Goal: Task Accomplishment & Management: Manage account settings

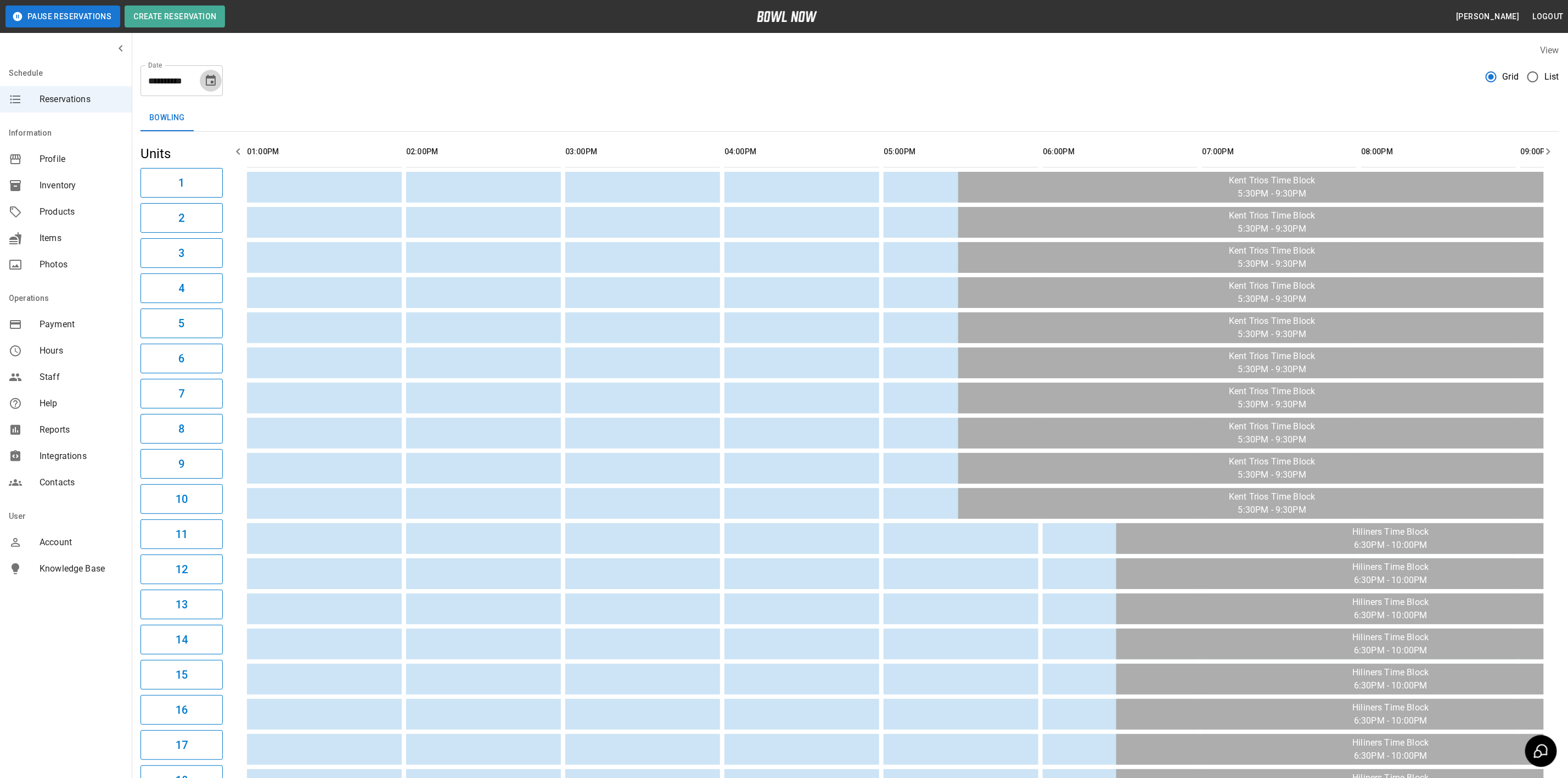
click at [210, 83] on icon "Choose date, selected date is Sep 23, 2025" at bounding box center [210, 80] width 10 height 11
click at [231, 178] on button "13" at bounding box center [234, 180] width 20 height 20
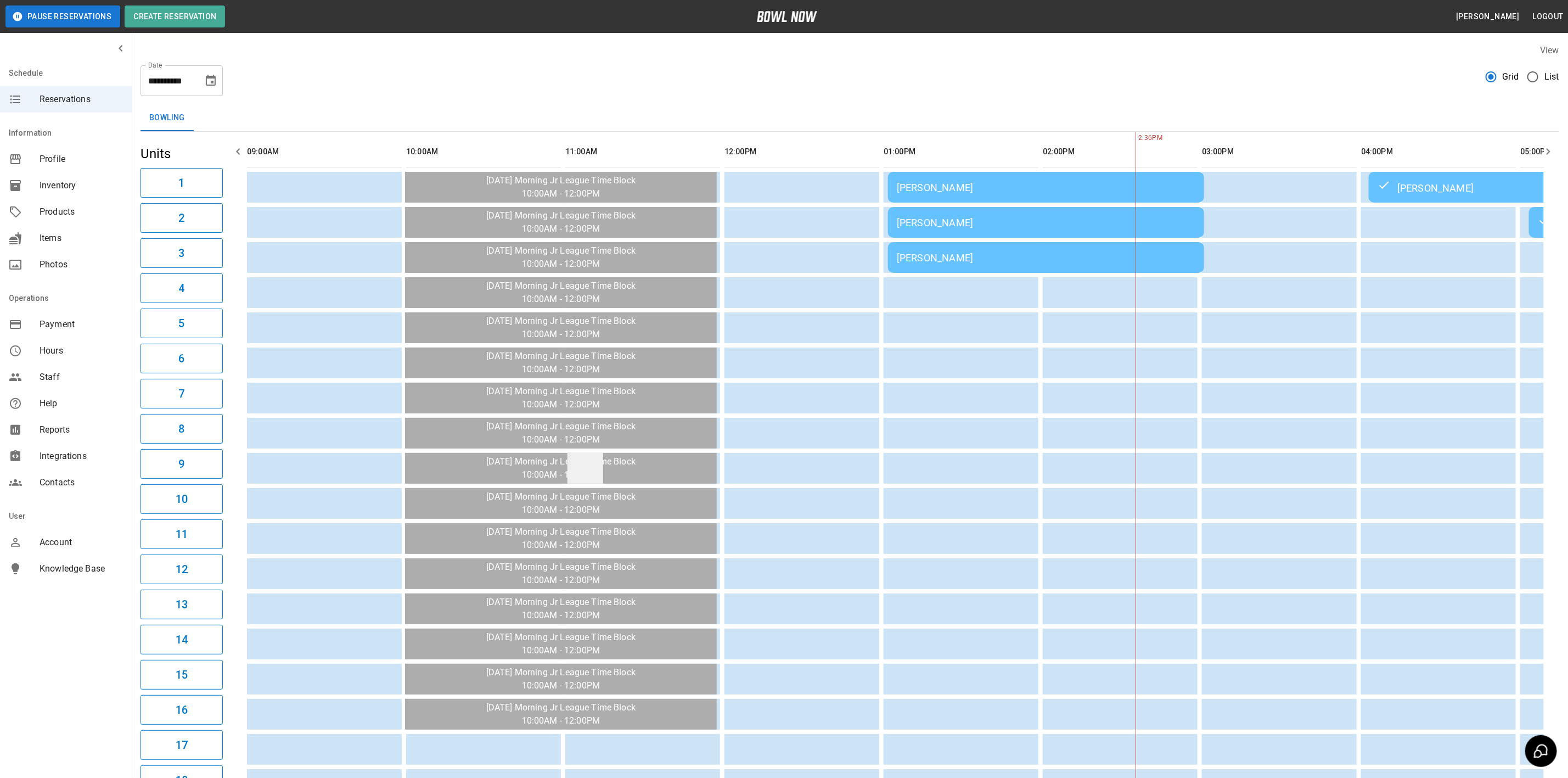
drag, startPoint x: 682, startPoint y: 462, endPoint x: 578, endPoint y: 452, distance: 104.5
click at [965, 188] on div "[PERSON_NAME]" at bounding box center [1046, 187] width 299 height 12
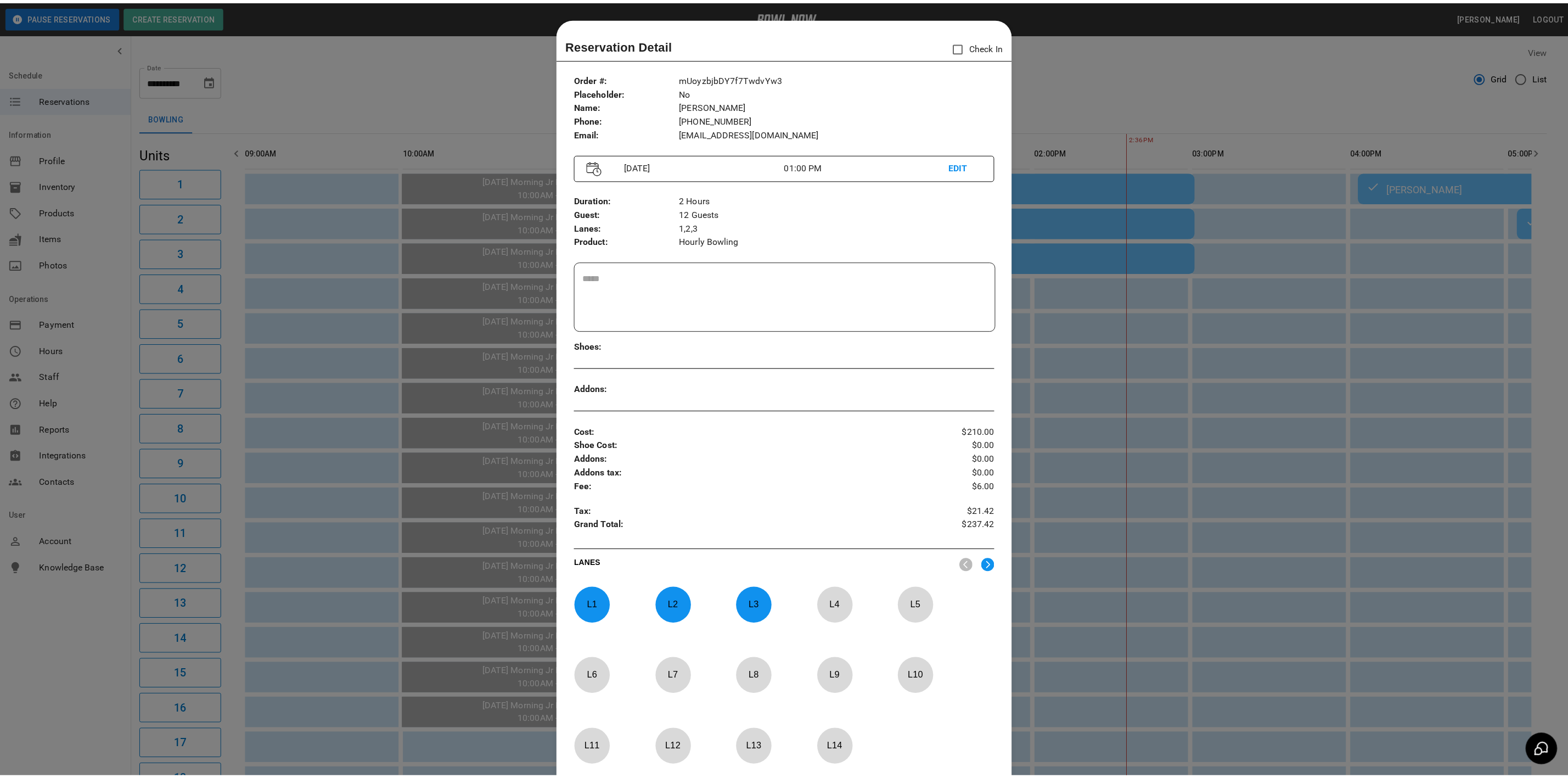
scroll to position [17, 0]
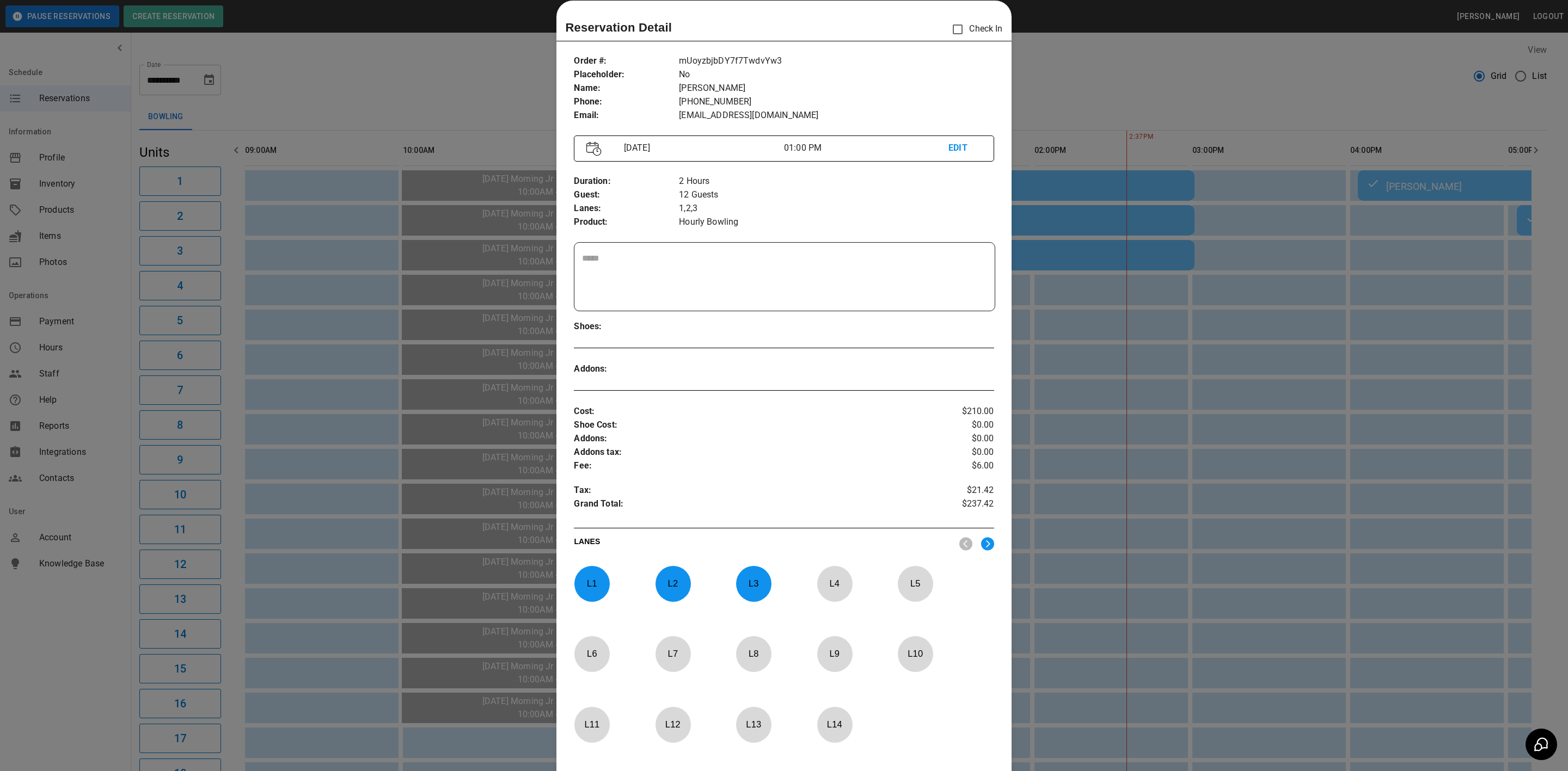
click at [454, 54] on div at bounding box center [784, 385] width 1568 height 771
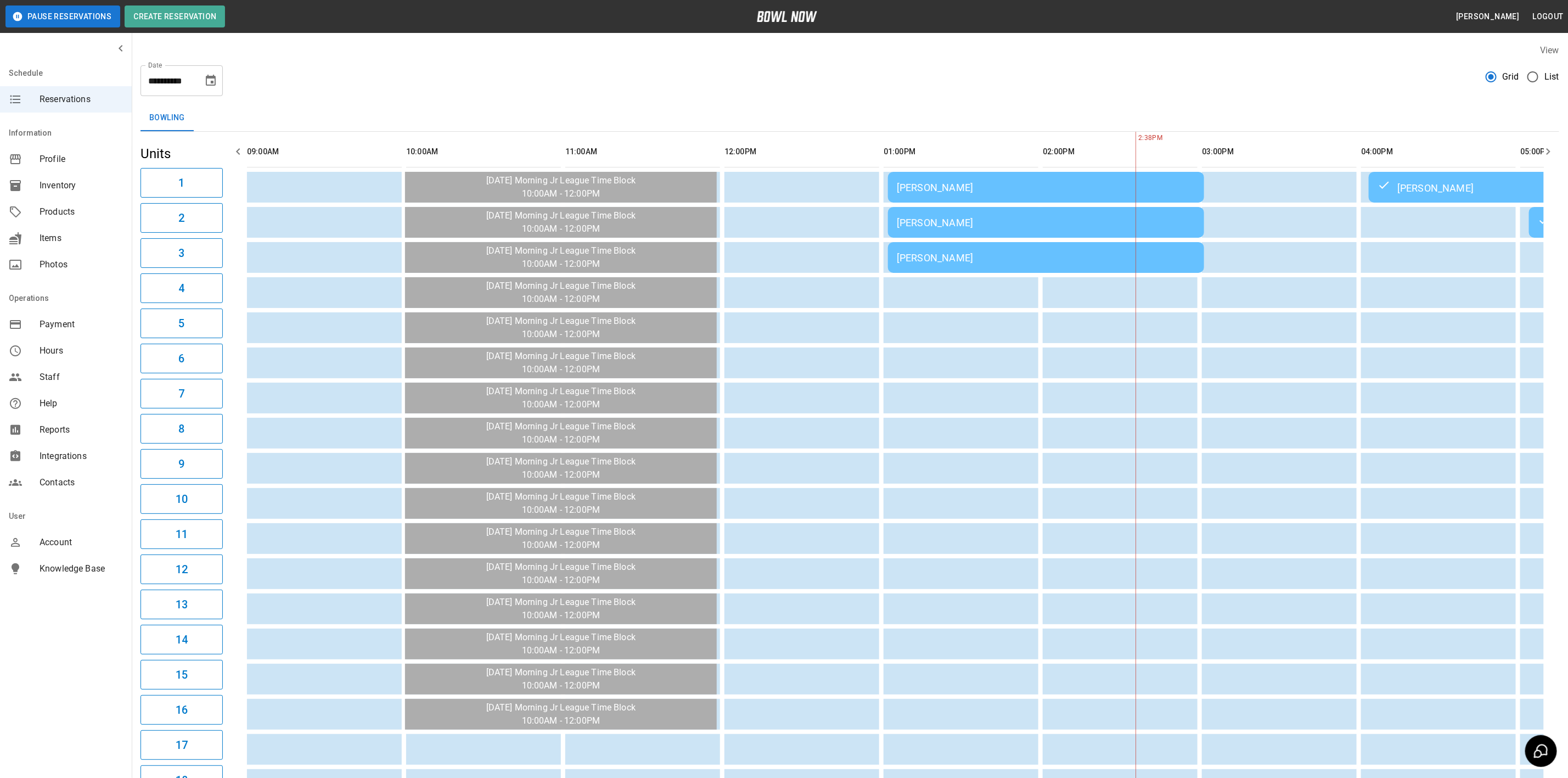
click at [208, 78] on icon "Choose date, selected date is Sep 13, 2025" at bounding box center [210, 80] width 10 height 11
click at [238, 111] on icon "Next month" at bounding box center [239, 113] width 13 height 13
click at [96, 176] on button "2" at bounding box center [102, 180] width 20 height 20
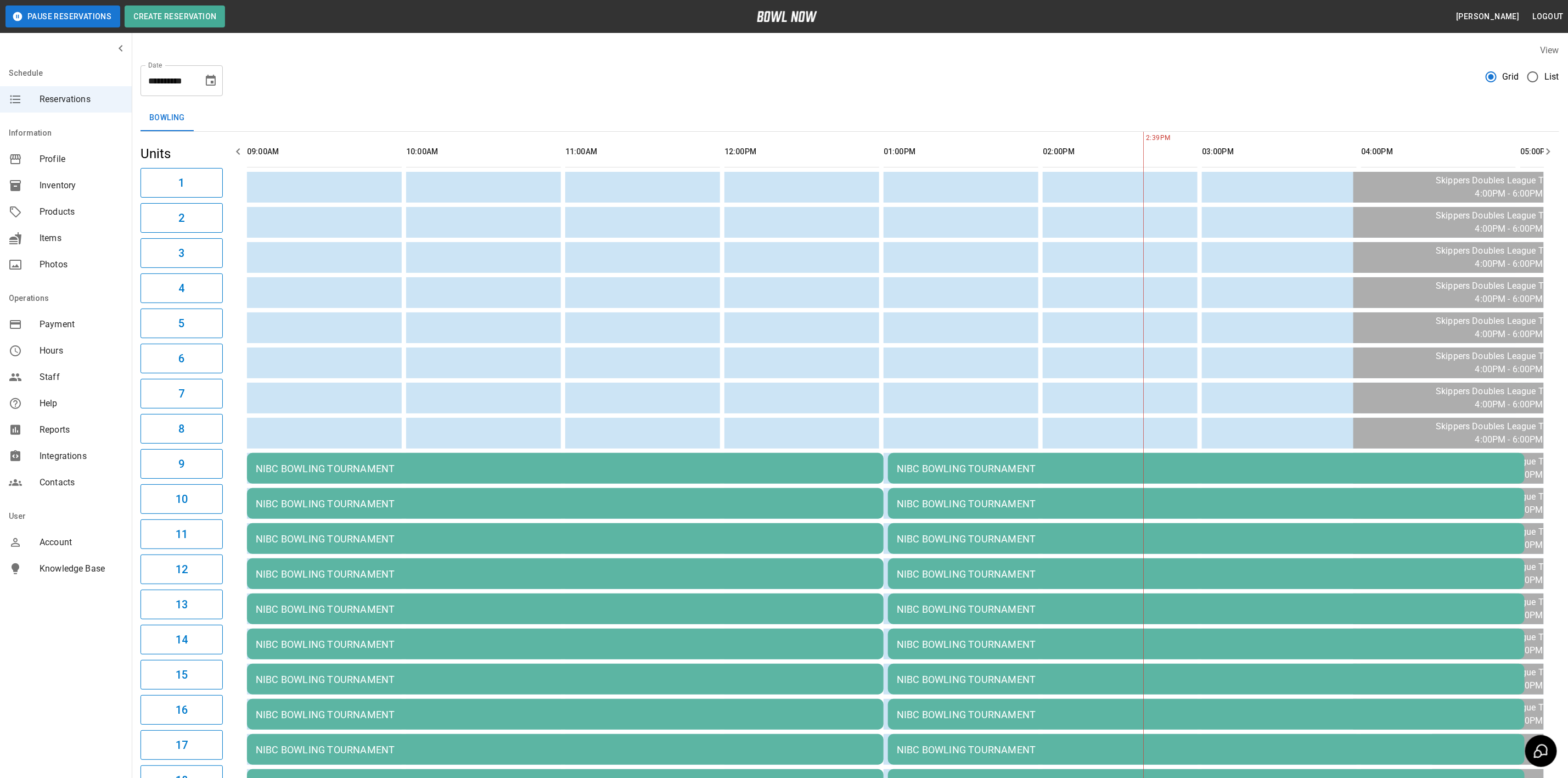
click at [210, 80] on icon "Choose date, selected date is Nov 2, 2025" at bounding box center [210, 80] width 10 height 11
click at [234, 175] on button "8" at bounding box center [234, 180] width 20 height 20
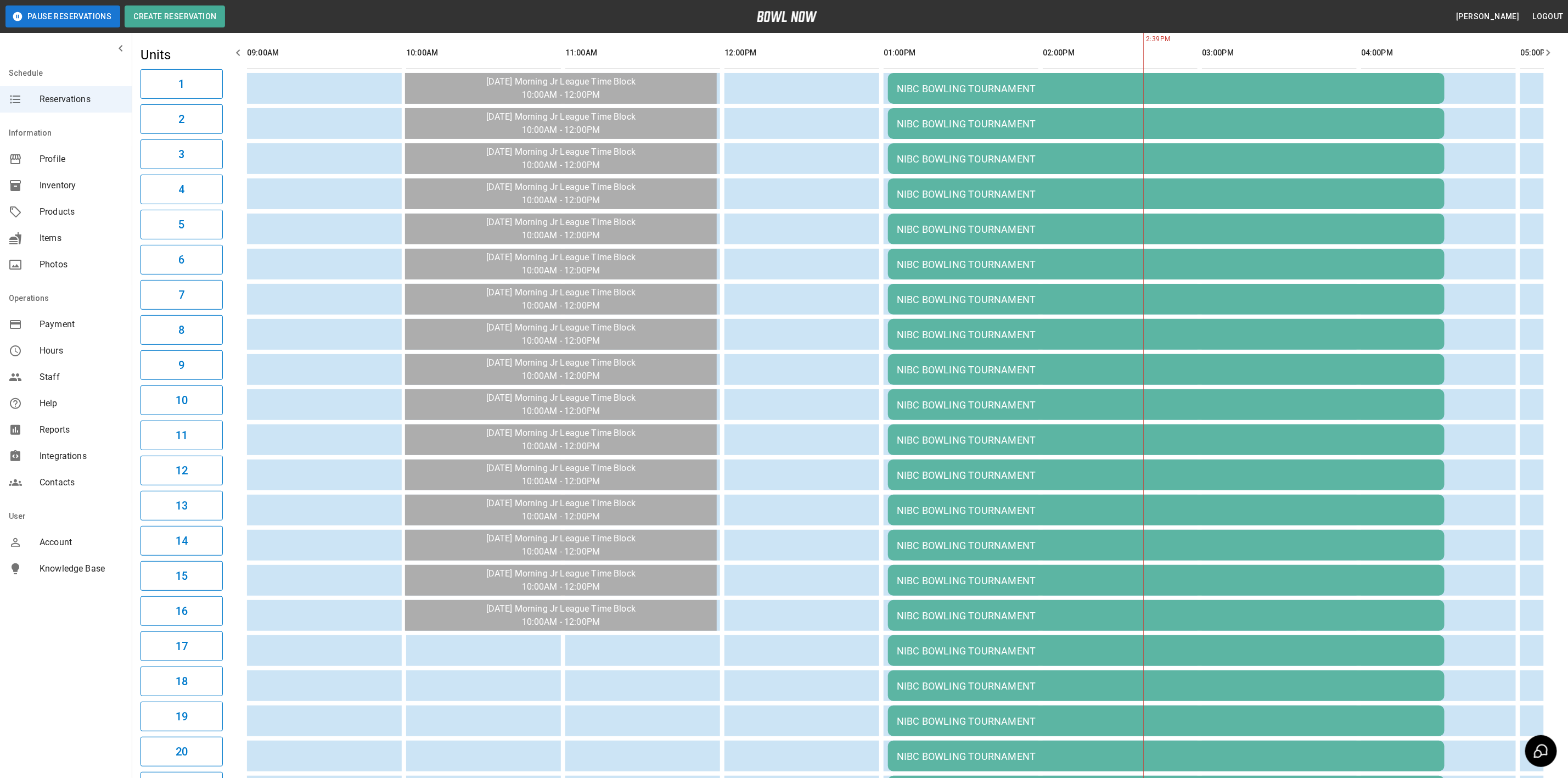
scroll to position [0, 0]
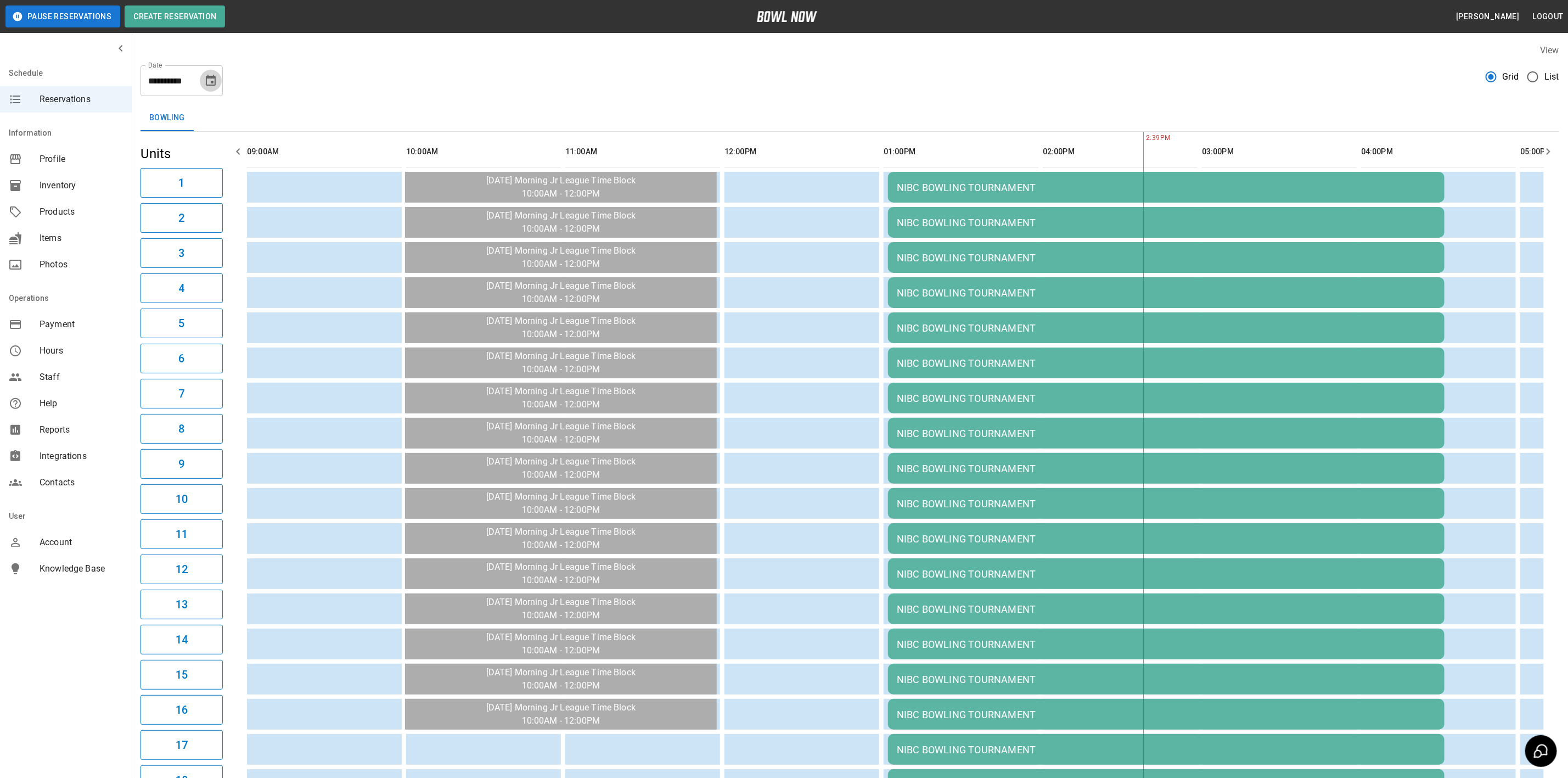
click at [211, 83] on icon "Choose date, selected date is Nov 8, 2025" at bounding box center [210, 80] width 10 height 11
click at [233, 155] on button "1" at bounding box center [234, 159] width 20 height 20
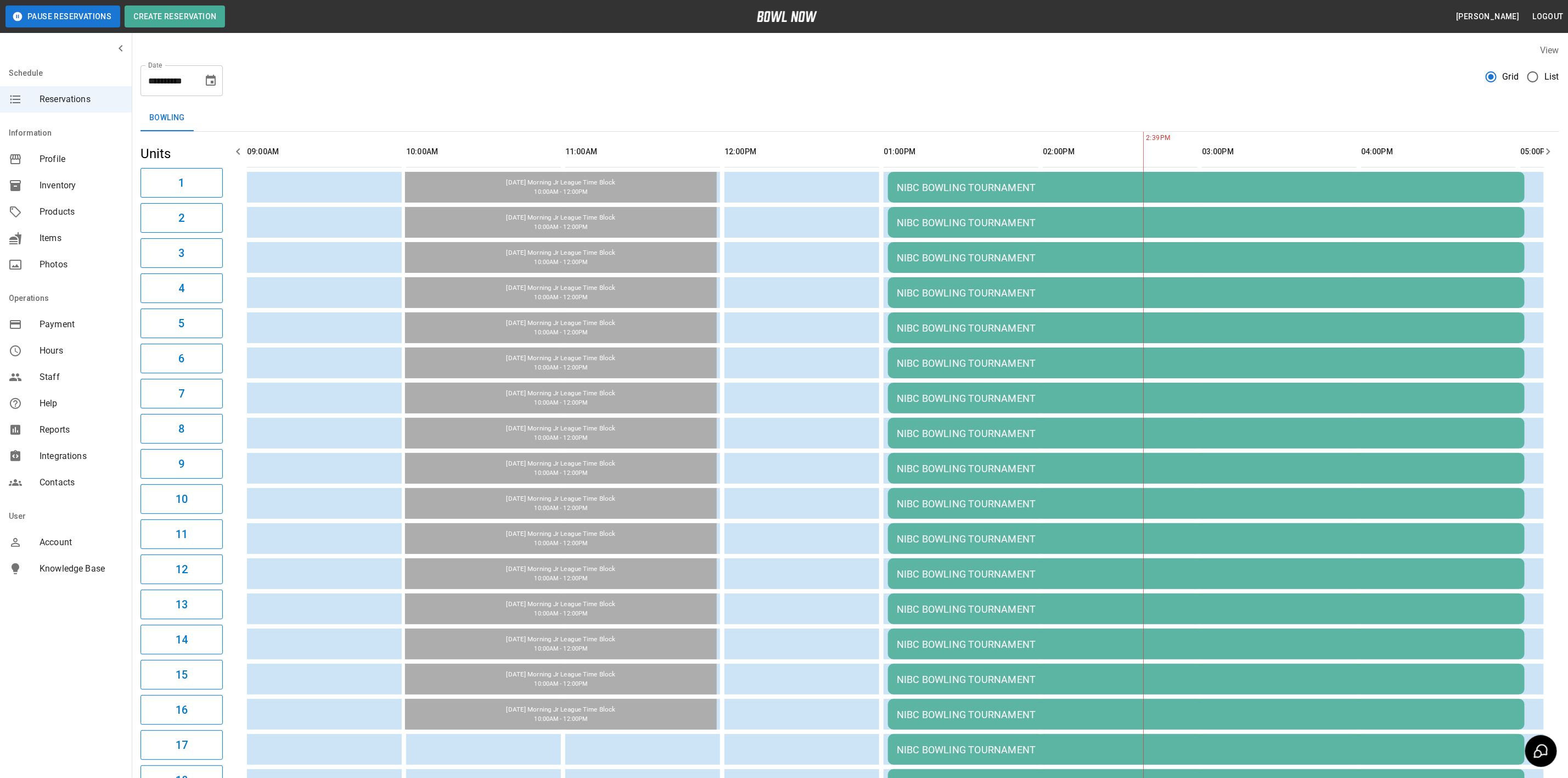
click at [210, 78] on icon "Choose date, selected date is Nov 1, 2025" at bounding box center [210, 80] width 10 height 11
click at [230, 201] on button "15" at bounding box center [234, 201] width 20 height 20
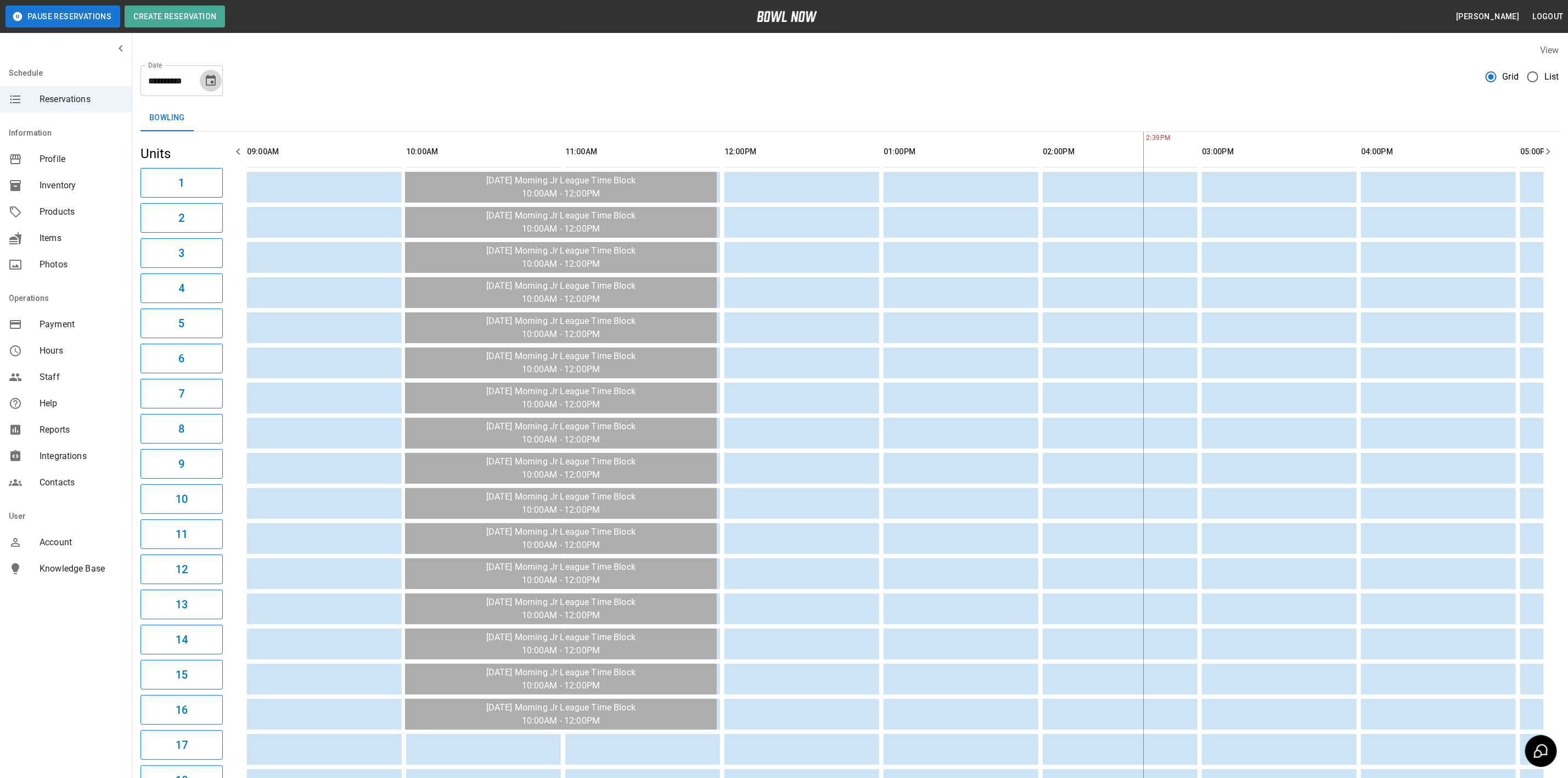
click at [210, 81] on icon "Choose date, selected date is Nov 15, 2025" at bounding box center [210, 80] width 10 height 11
click at [209, 115] on icon "Previous month" at bounding box center [211, 113] width 13 height 13
click at [237, 224] on button "25" at bounding box center [234, 222] width 20 height 20
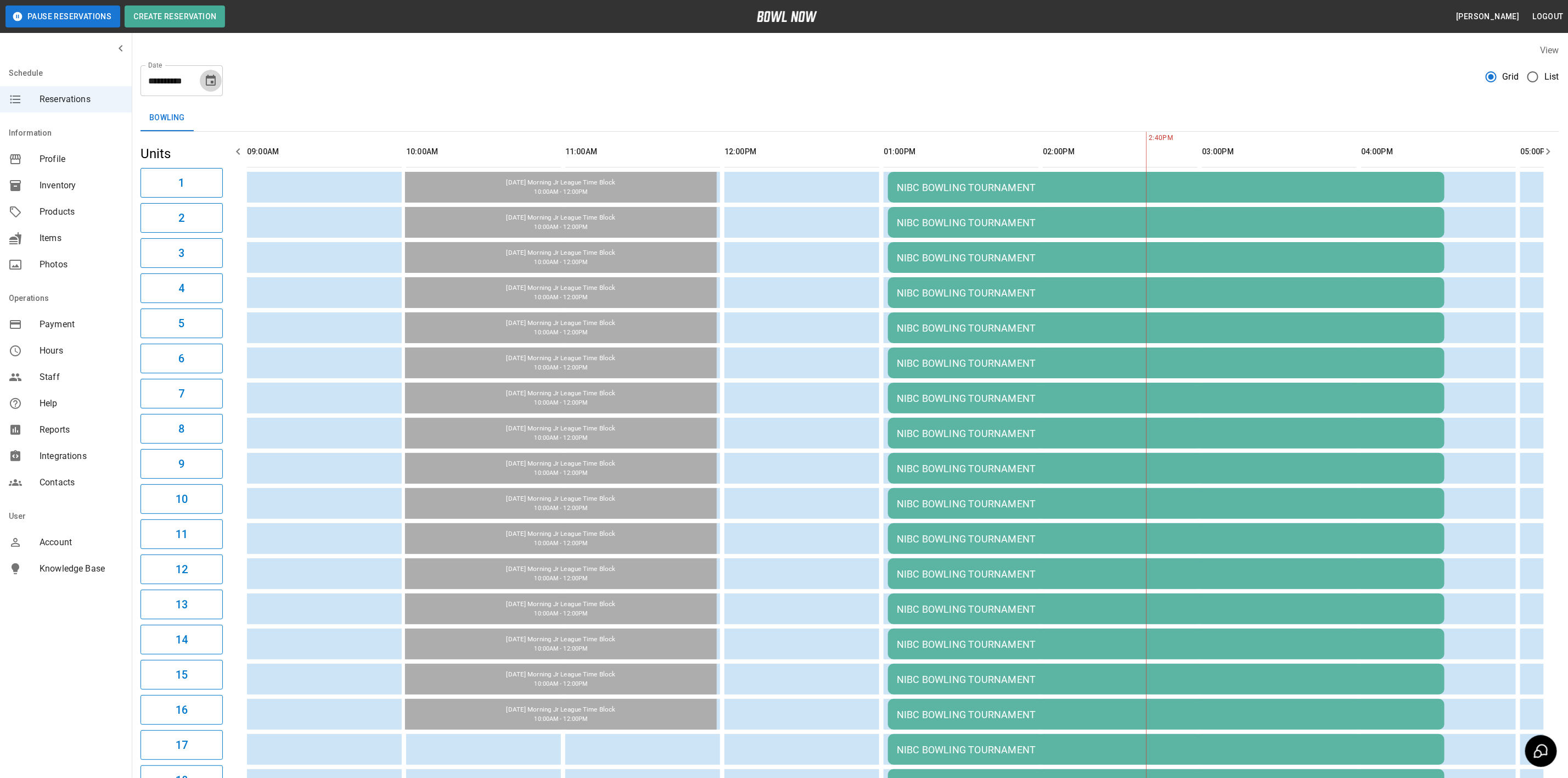
click at [214, 82] on icon "Choose date, selected date is Oct 25, 2025" at bounding box center [210, 80] width 13 height 13
click at [239, 115] on icon "Next month" at bounding box center [239, 114] width 4 height 7
click at [233, 198] on button "15" at bounding box center [234, 201] width 20 height 20
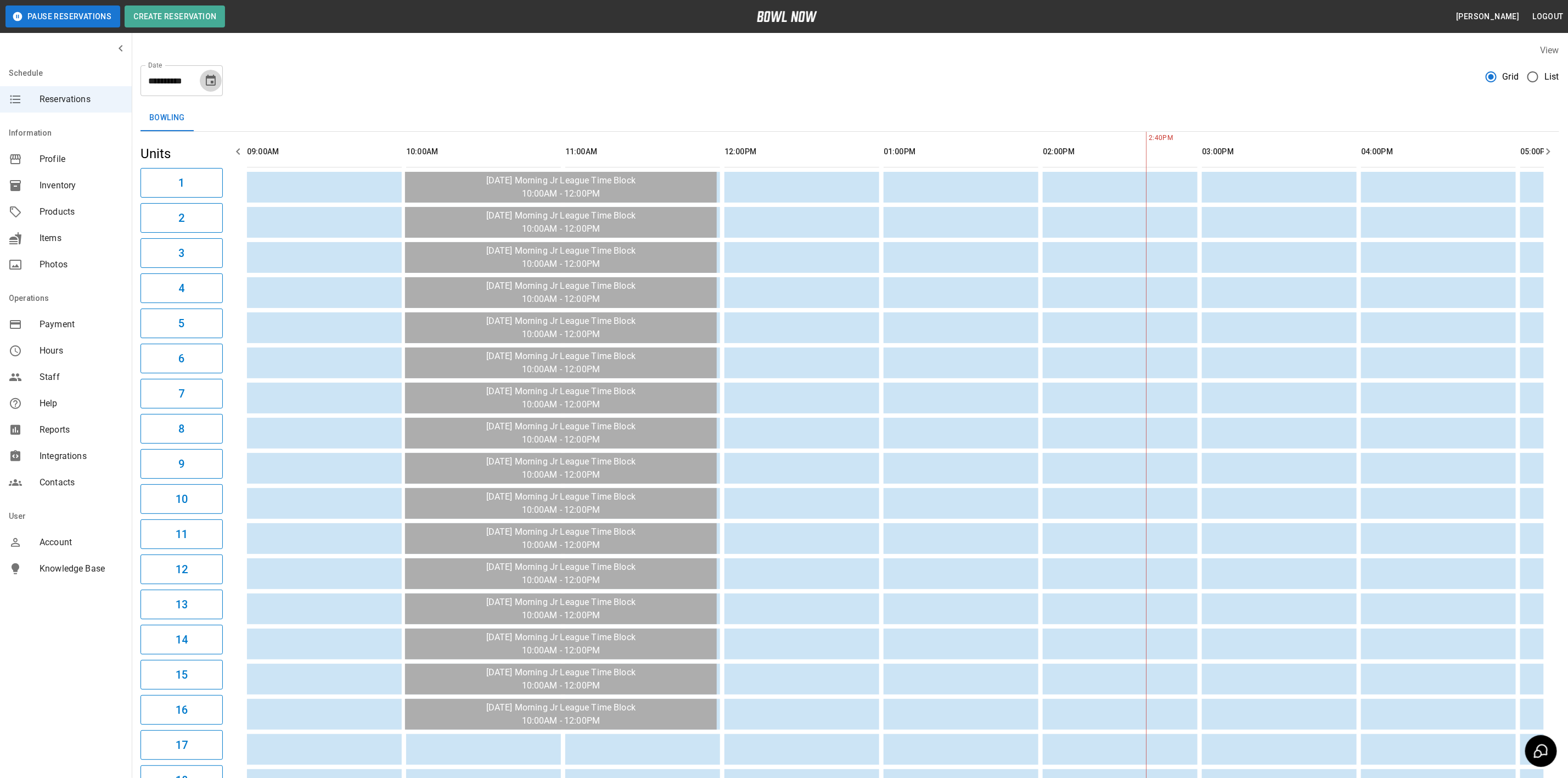
click at [212, 78] on icon "Choose date, selected date is Nov 15, 2025" at bounding box center [210, 80] width 10 height 11
click at [210, 112] on icon "Previous month" at bounding box center [211, 114] width 4 height 7
click at [231, 178] on button "13" at bounding box center [234, 180] width 20 height 20
type input "**********"
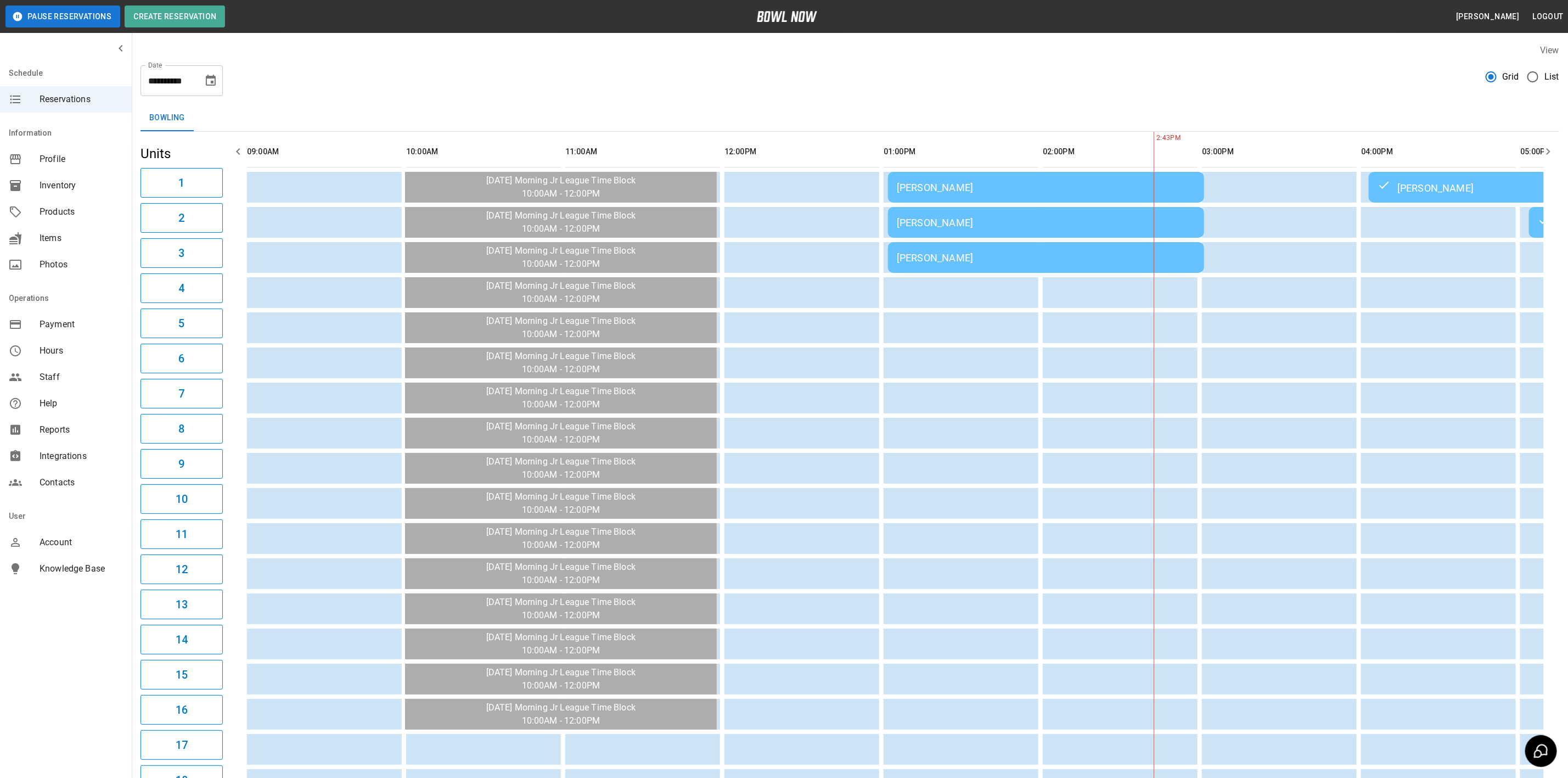
click at [970, 191] on div "[PERSON_NAME]" at bounding box center [1046, 187] width 299 height 12
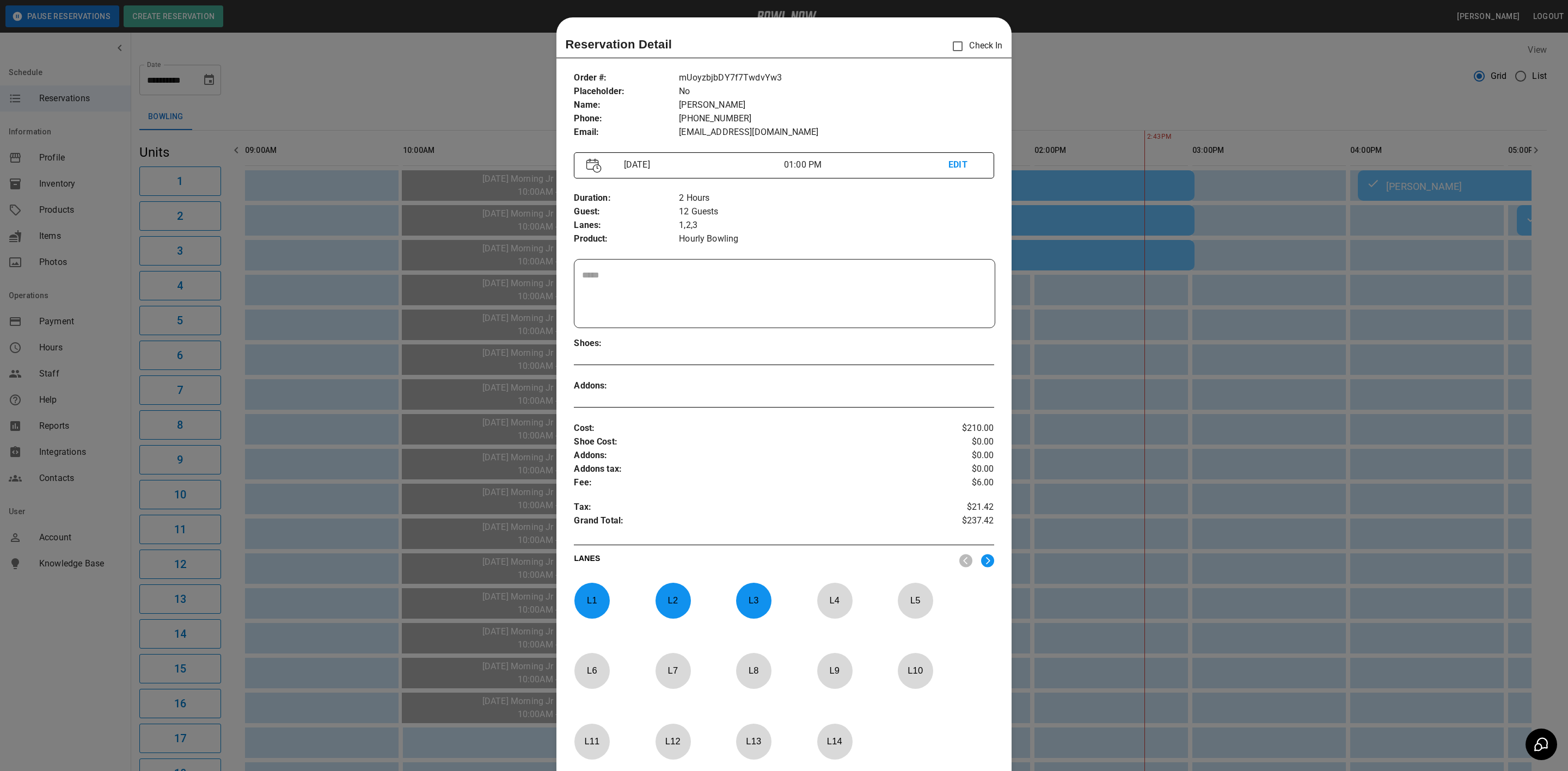
scroll to position [17, 0]
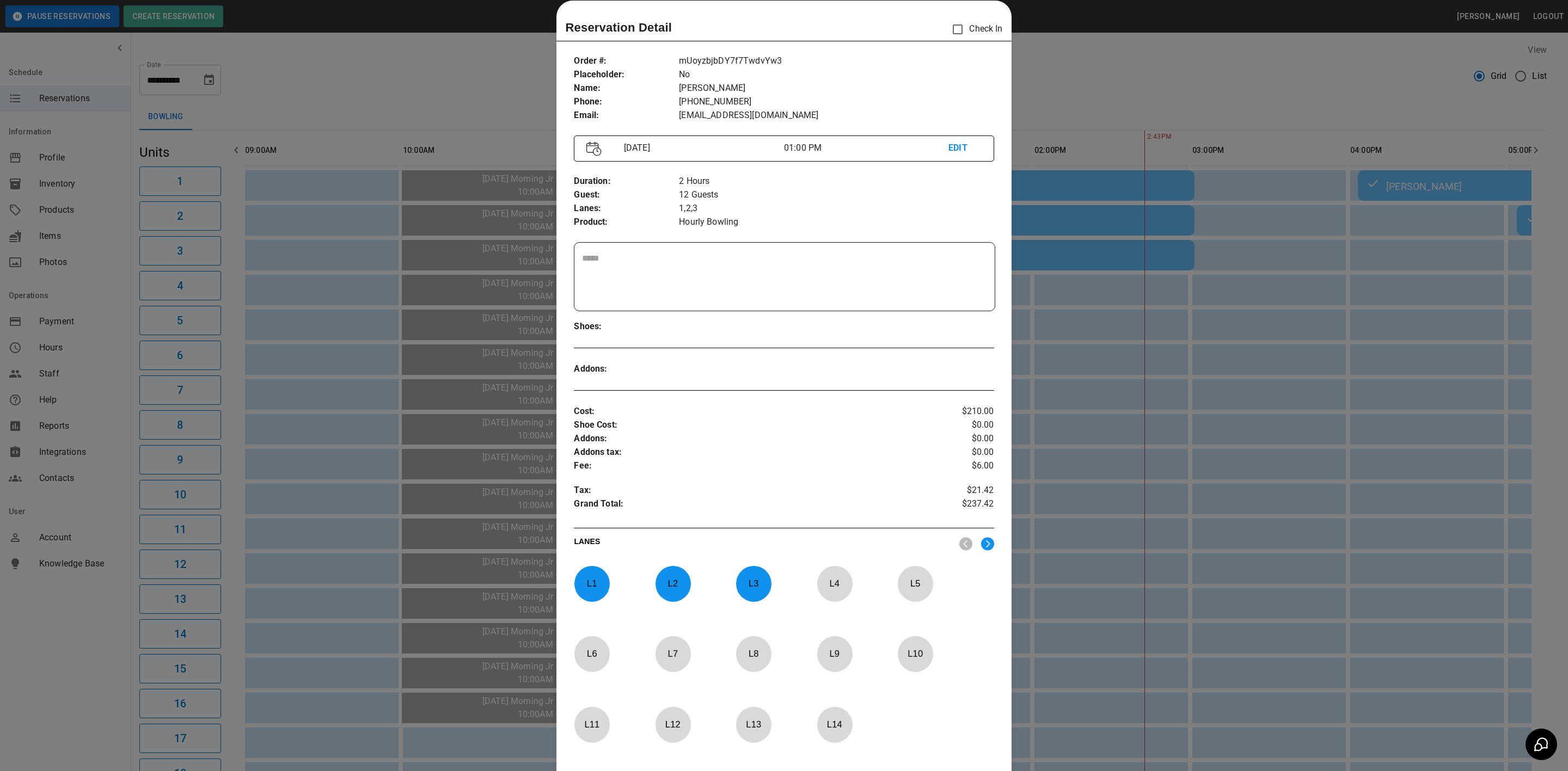
click at [948, 147] on p "EDIT" at bounding box center [965, 148] width 33 height 13
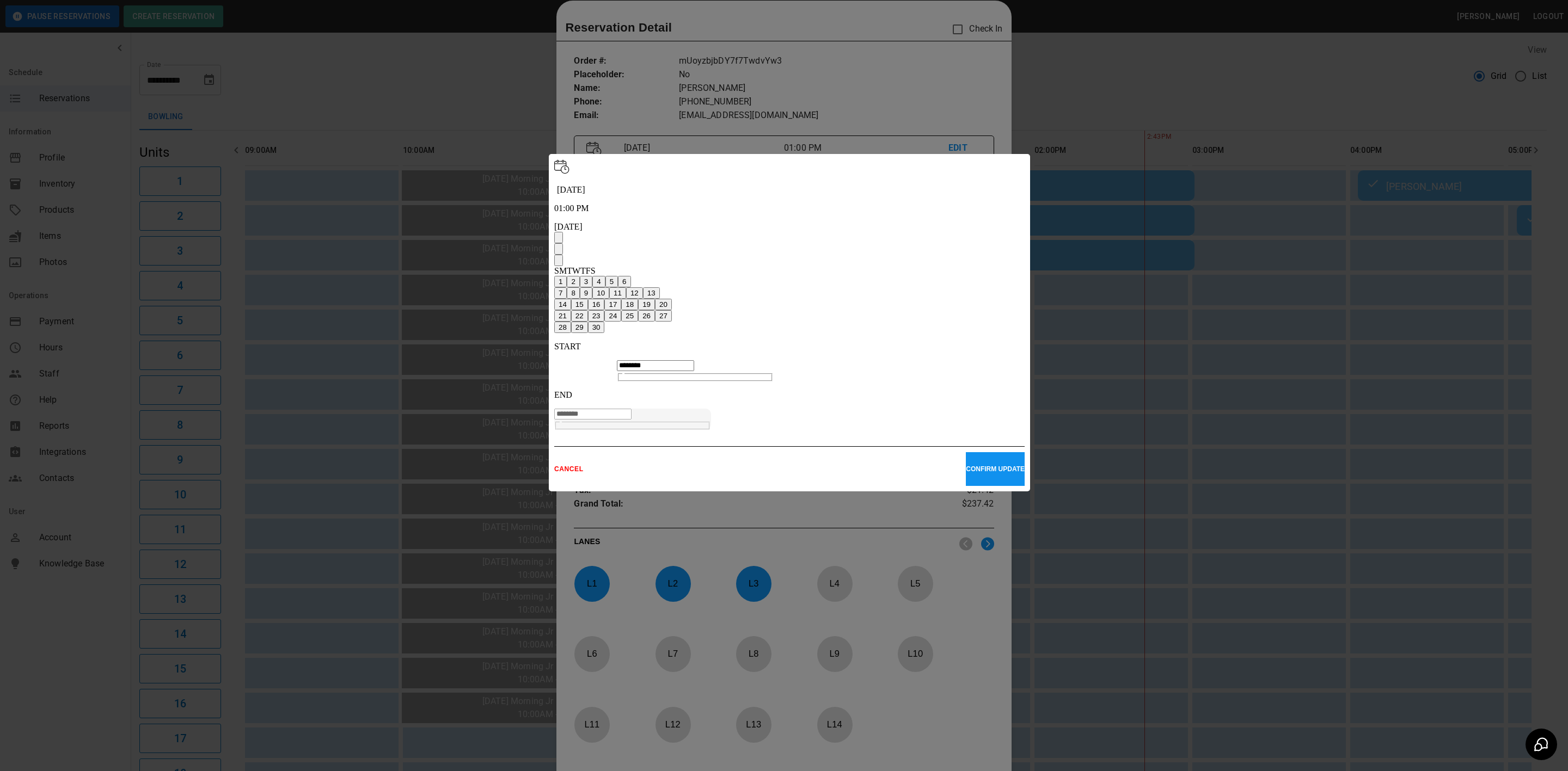
click at [559, 263] on icon "Next month" at bounding box center [559, 263] width 0 height 0
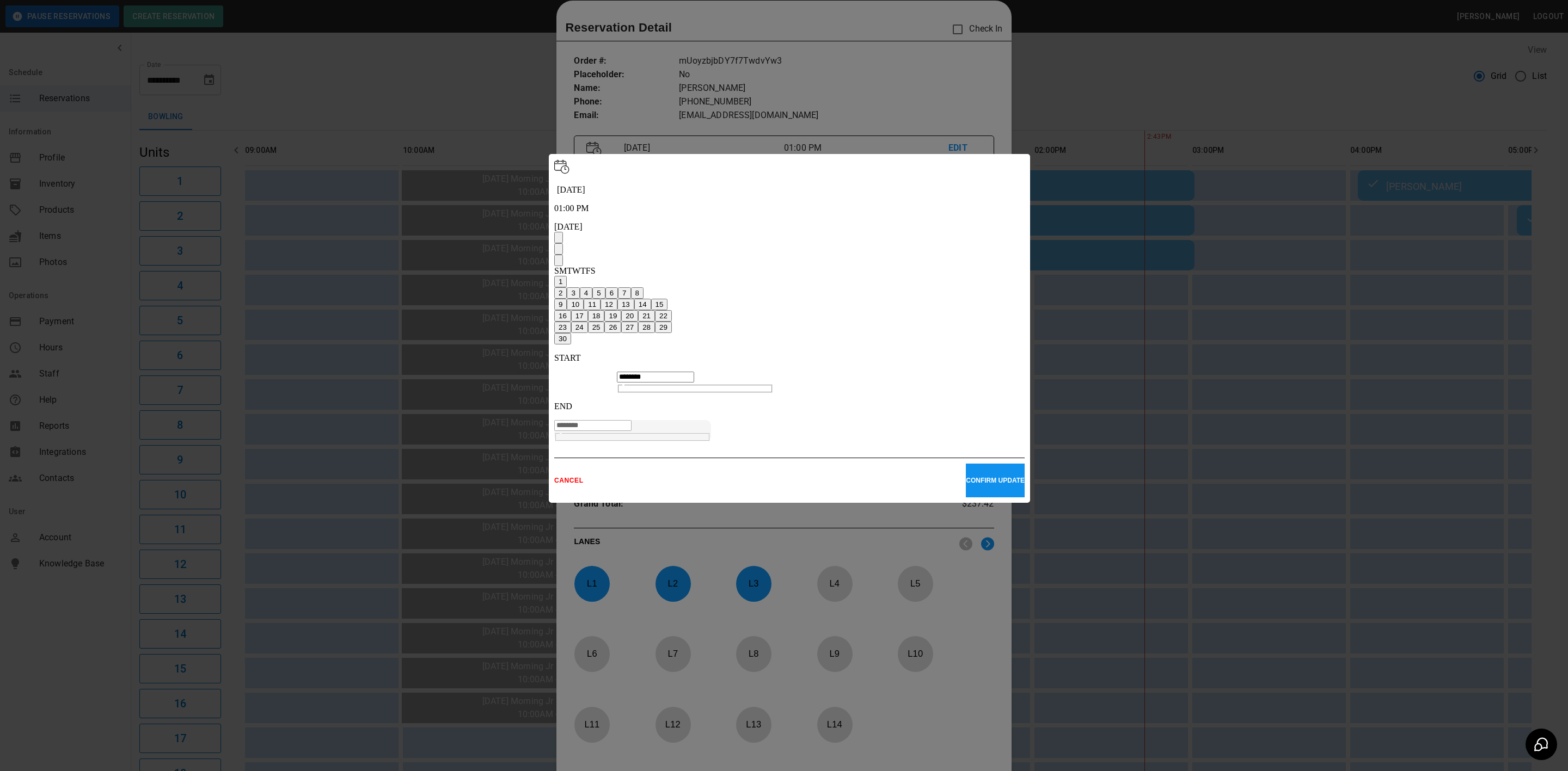
click at [668, 299] on button "15" at bounding box center [660, 304] width 17 height 12
click at [998, 477] on p "CONFIRM UPDATE" at bounding box center [995, 481] width 59 height 8
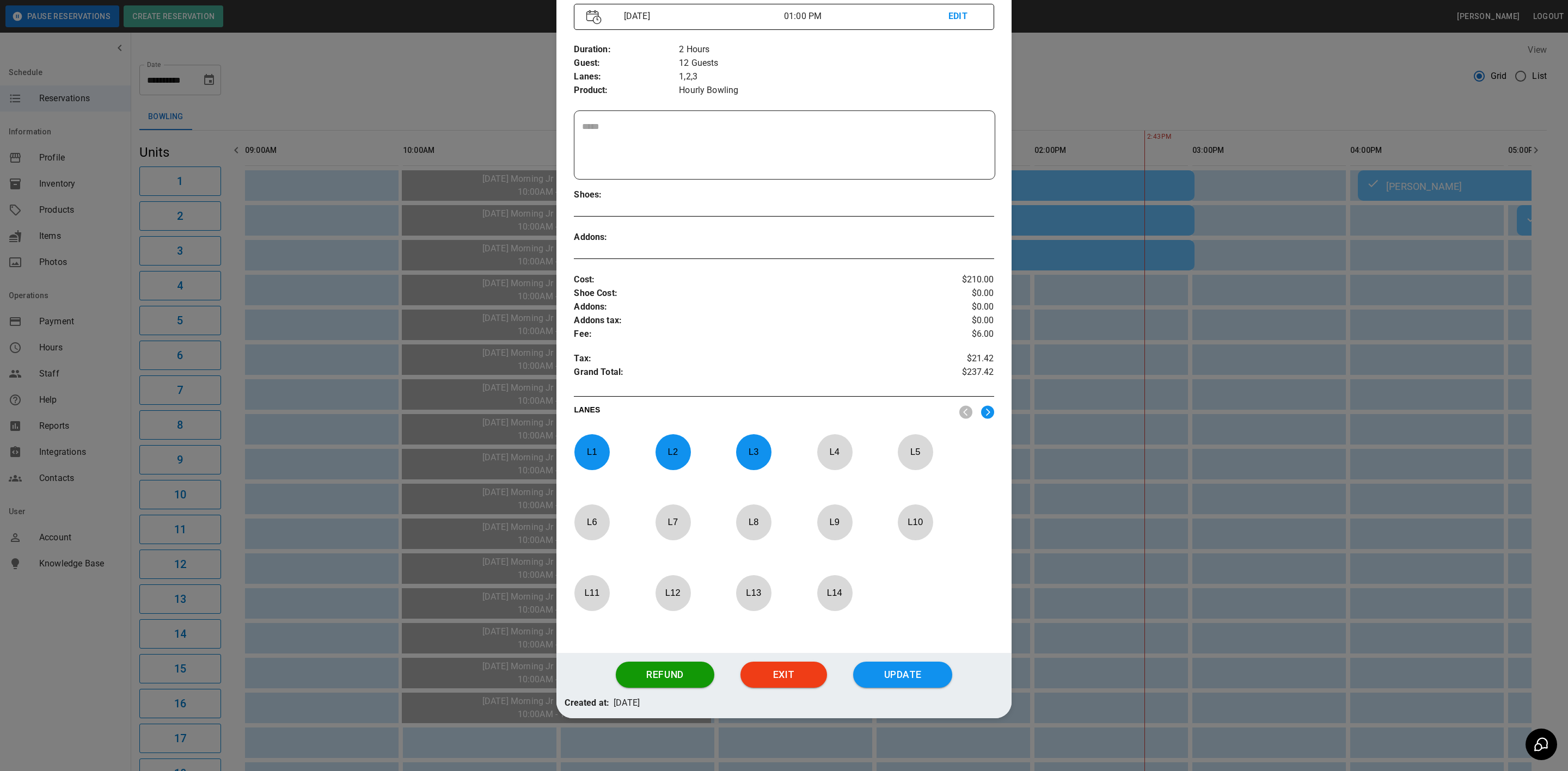
scroll to position [151, 0]
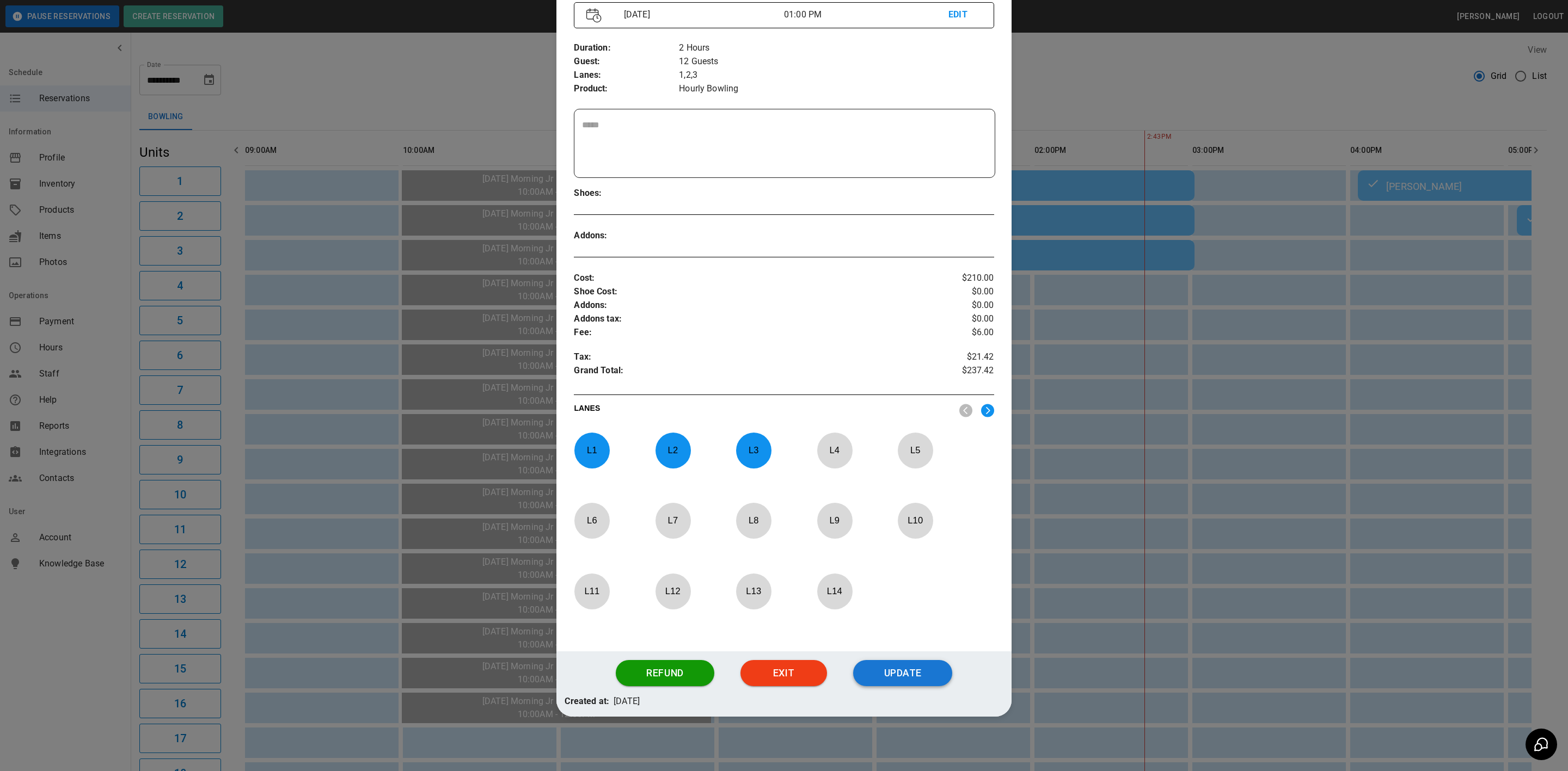
click at [891, 669] on button "Update" at bounding box center [903, 673] width 99 height 26
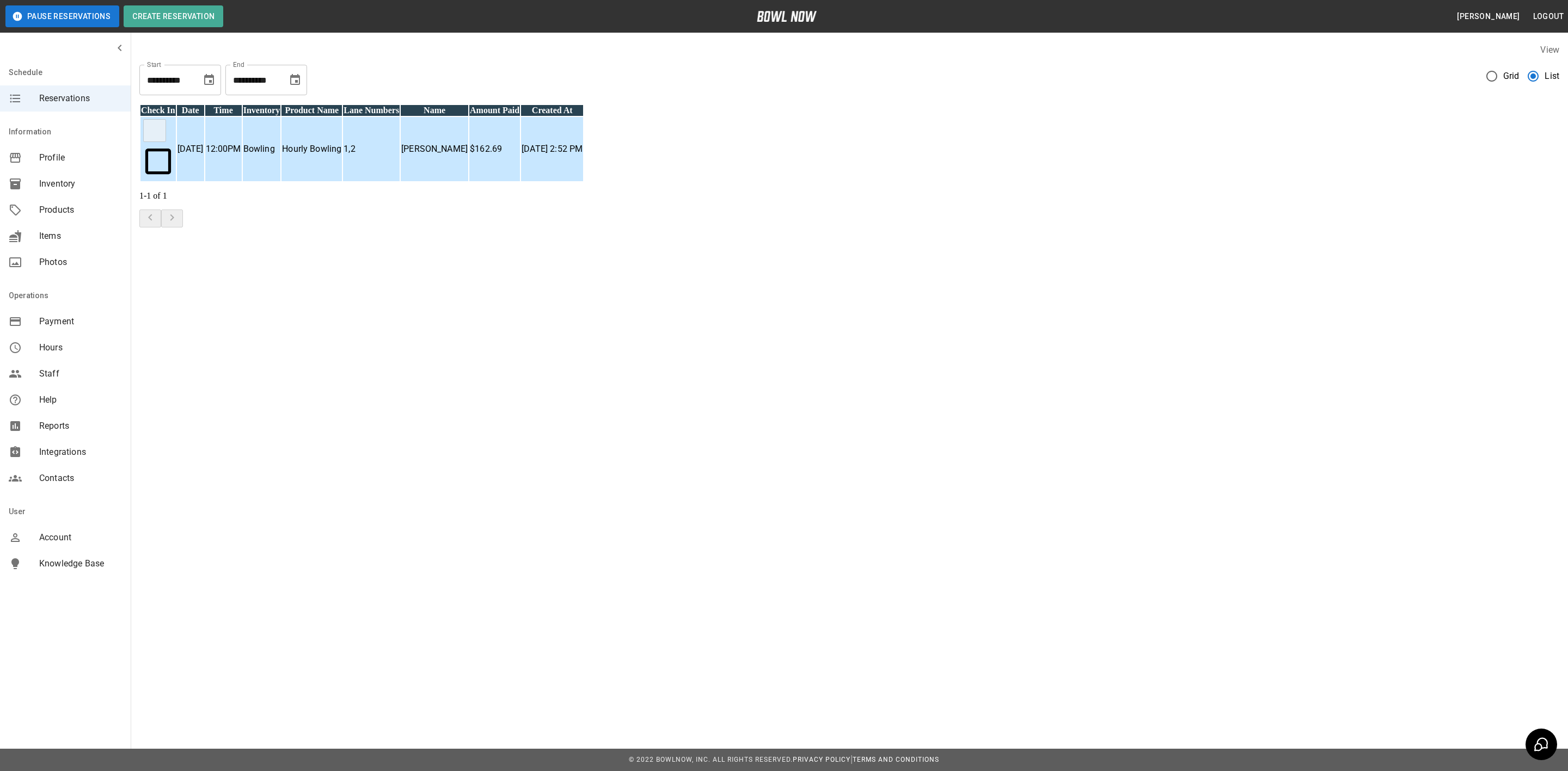
click at [297, 82] on icon "Choose date, selected date is Oct 23, 2025" at bounding box center [295, 80] width 10 height 11
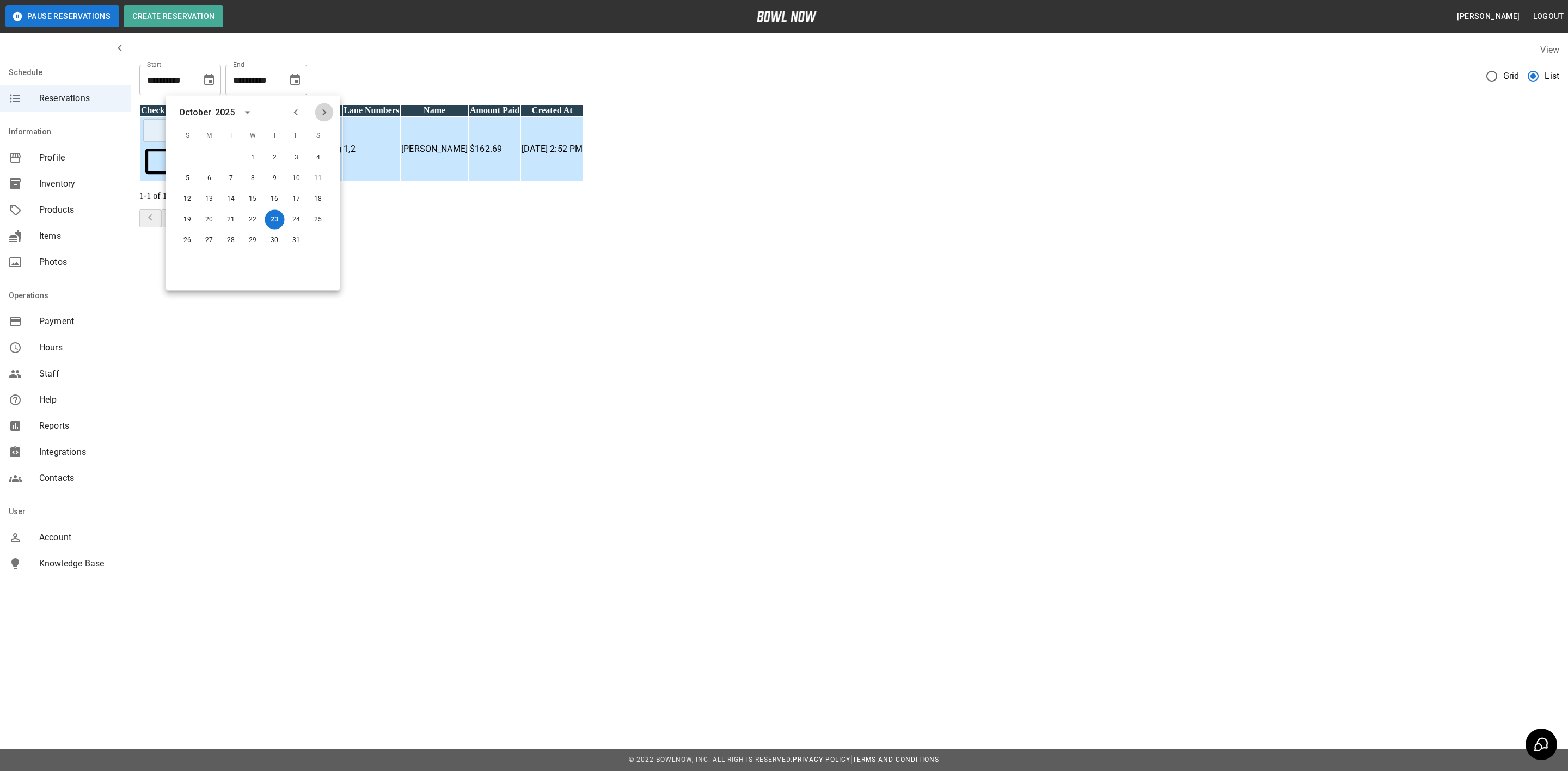
click at [320, 114] on icon "Next month" at bounding box center [324, 112] width 13 height 13
click at [183, 261] on button "30" at bounding box center [187, 261] width 19 height 19
type input "**********"
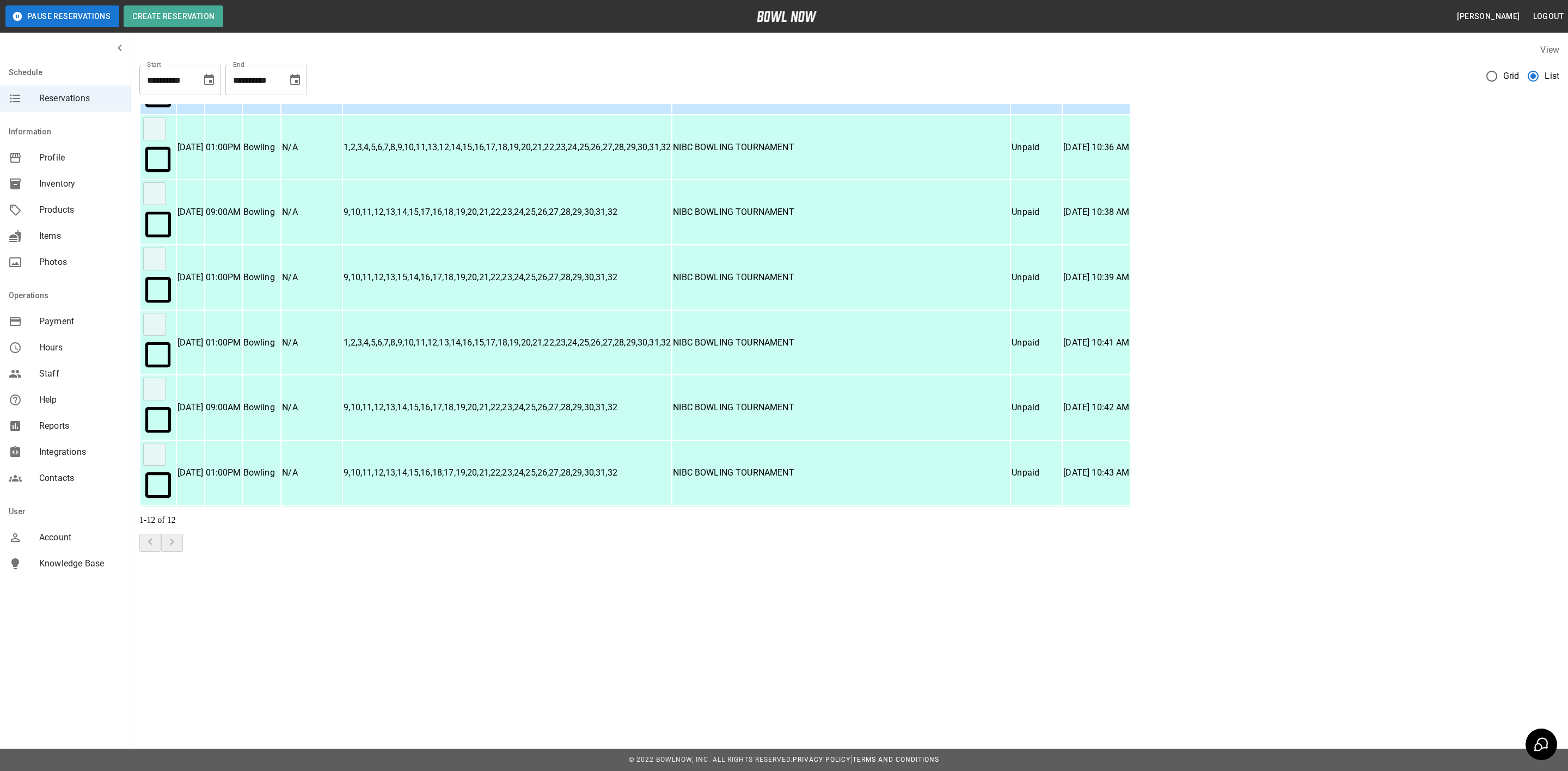
scroll to position [121, 0]
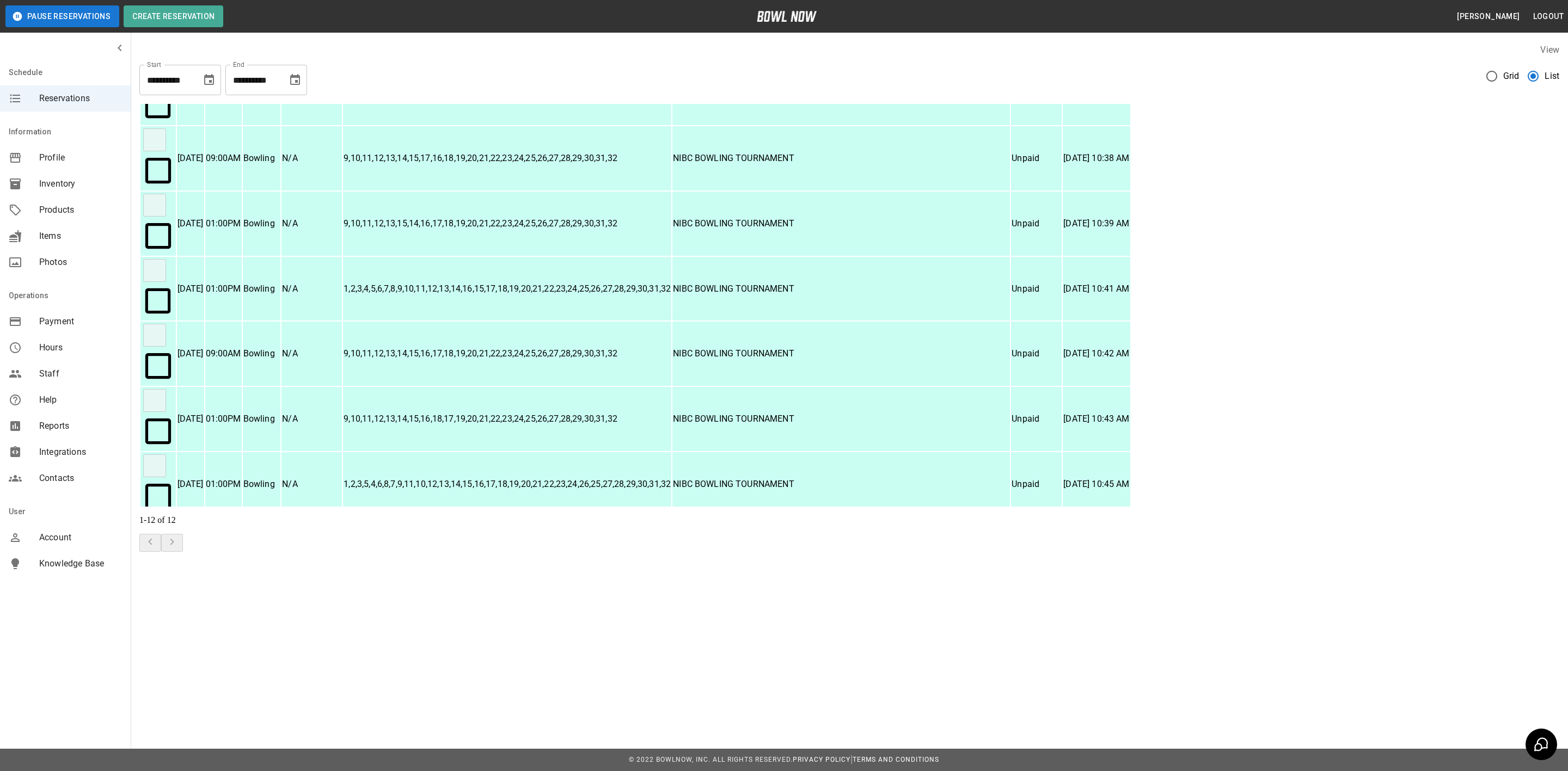
click at [671, 738] on p "1,2,3" at bounding box center [507, 744] width 327 height 13
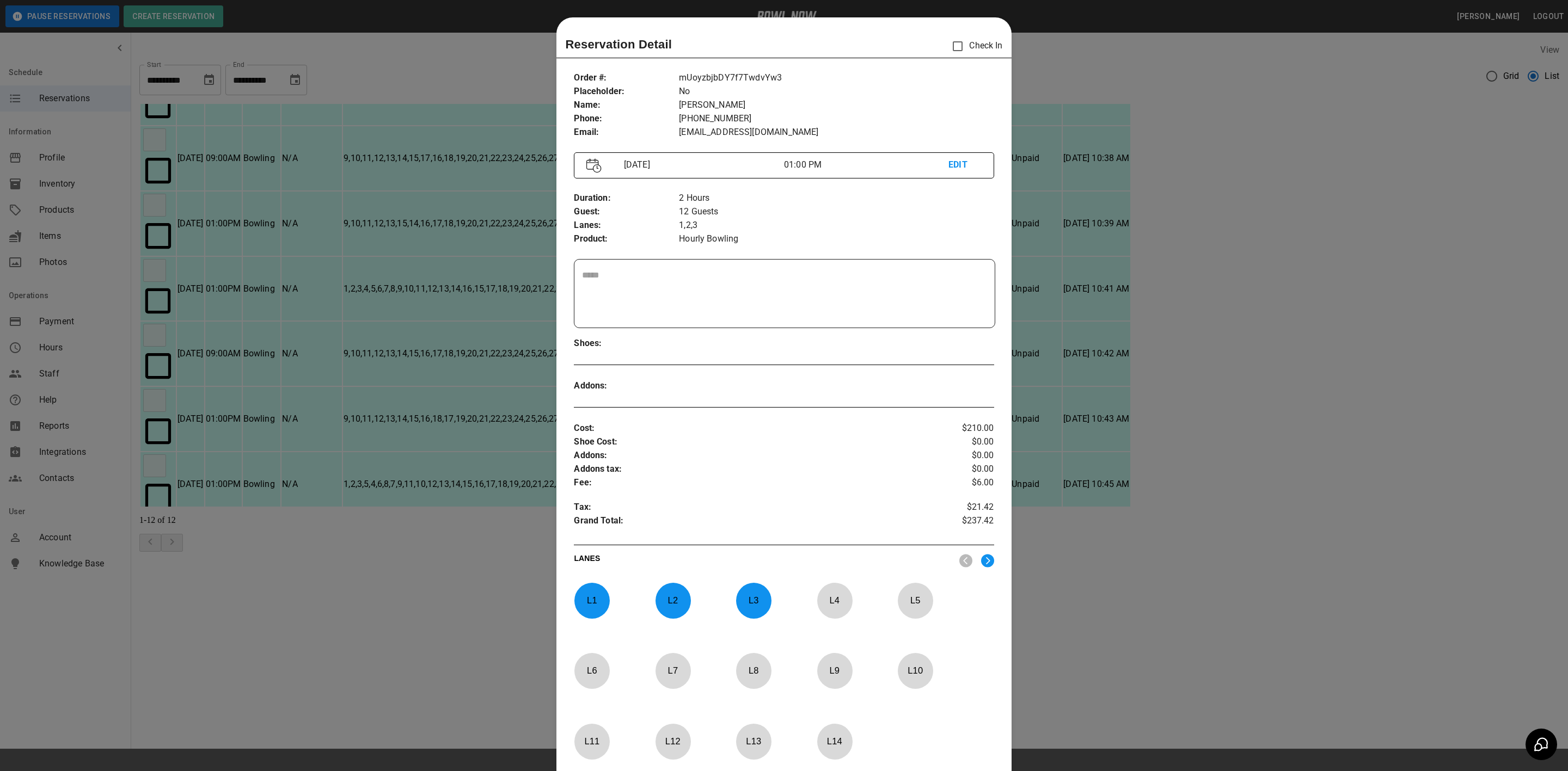
scroll to position [17, 0]
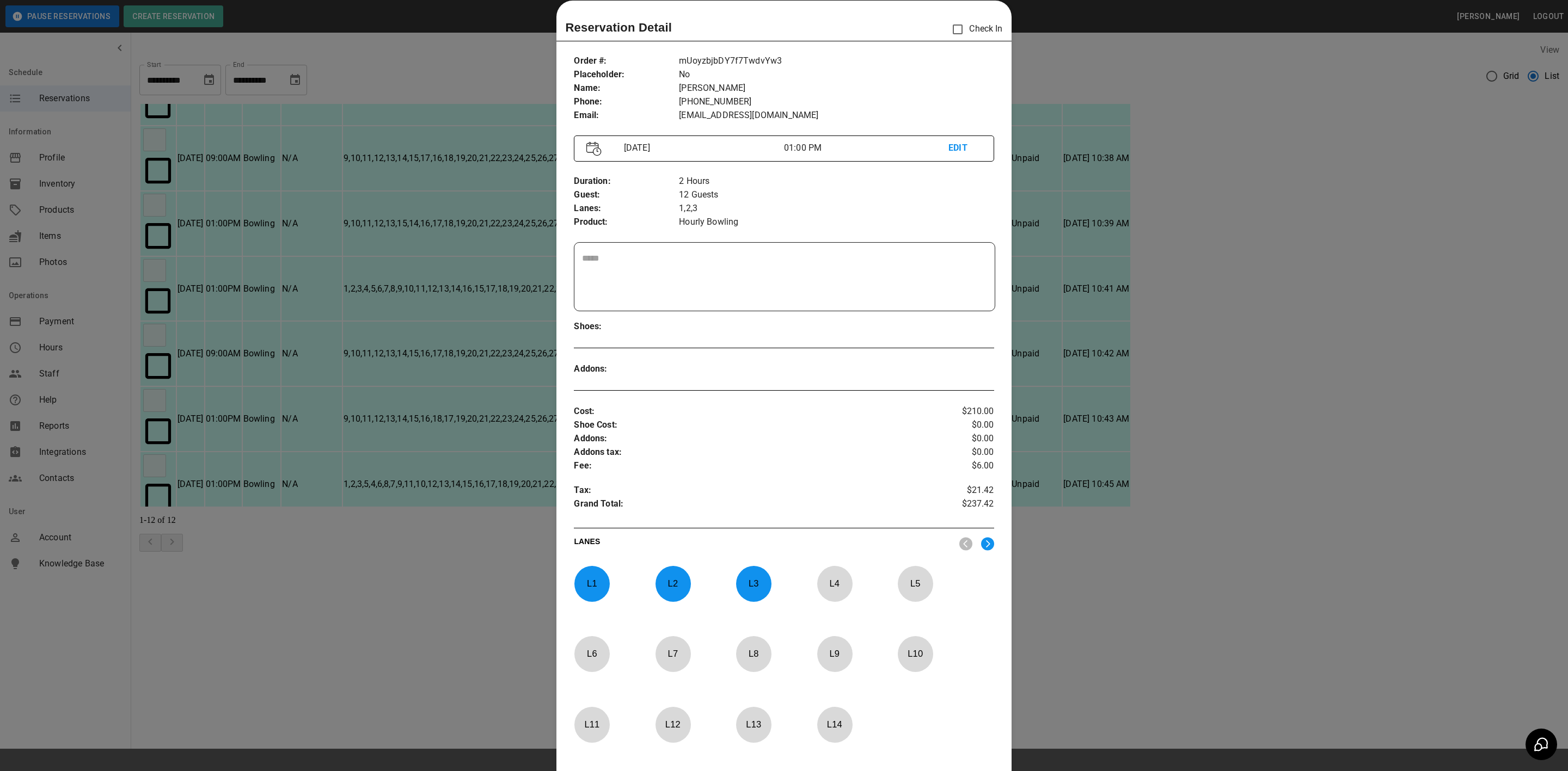
click at [675, 268] on textarea at bounding box center [784, 277] width 405 height 50
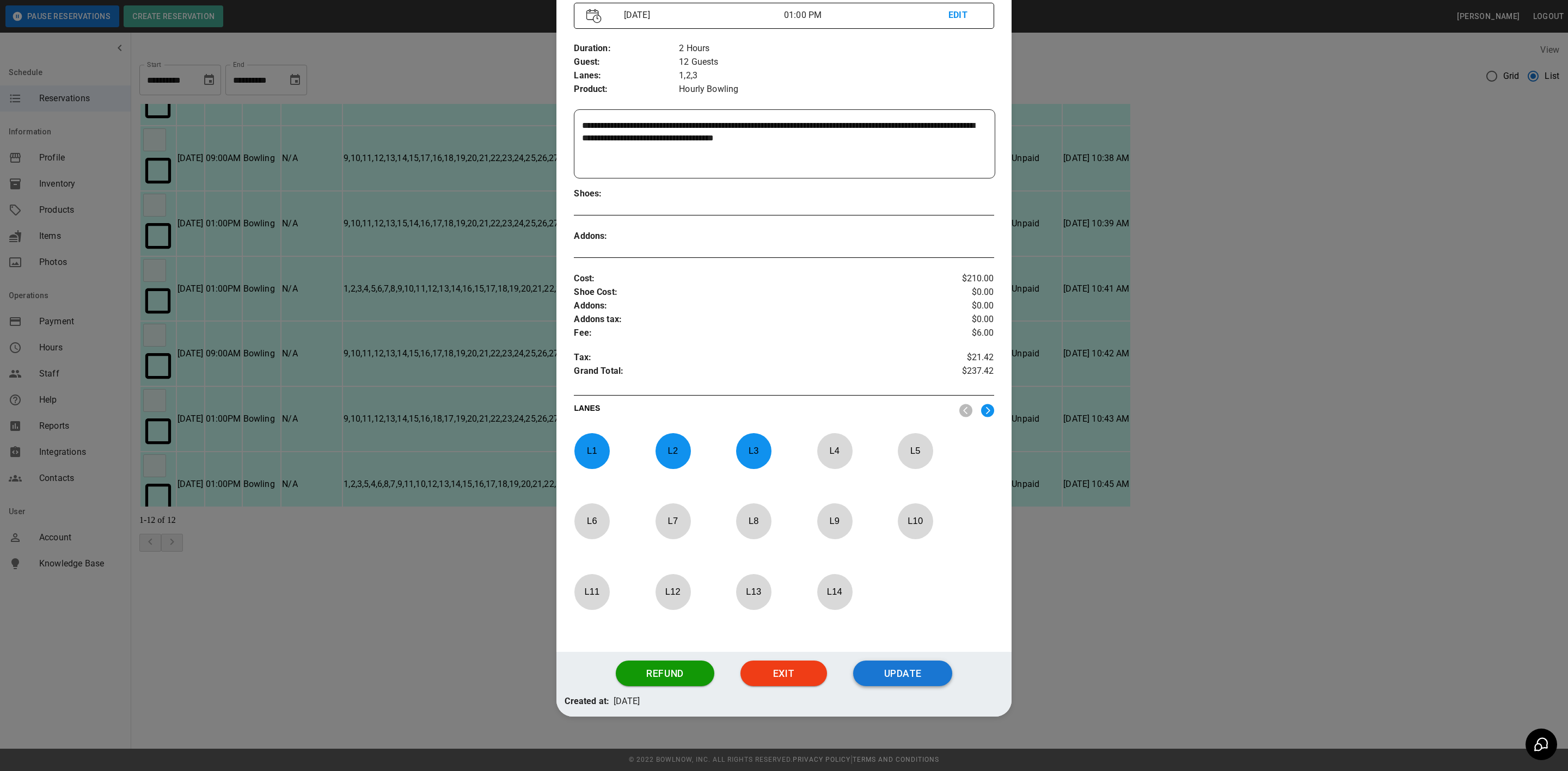
type textarea "**********"
click at [900, 663] on button "Update" at bounding box center [903, 674] width 99 height 26
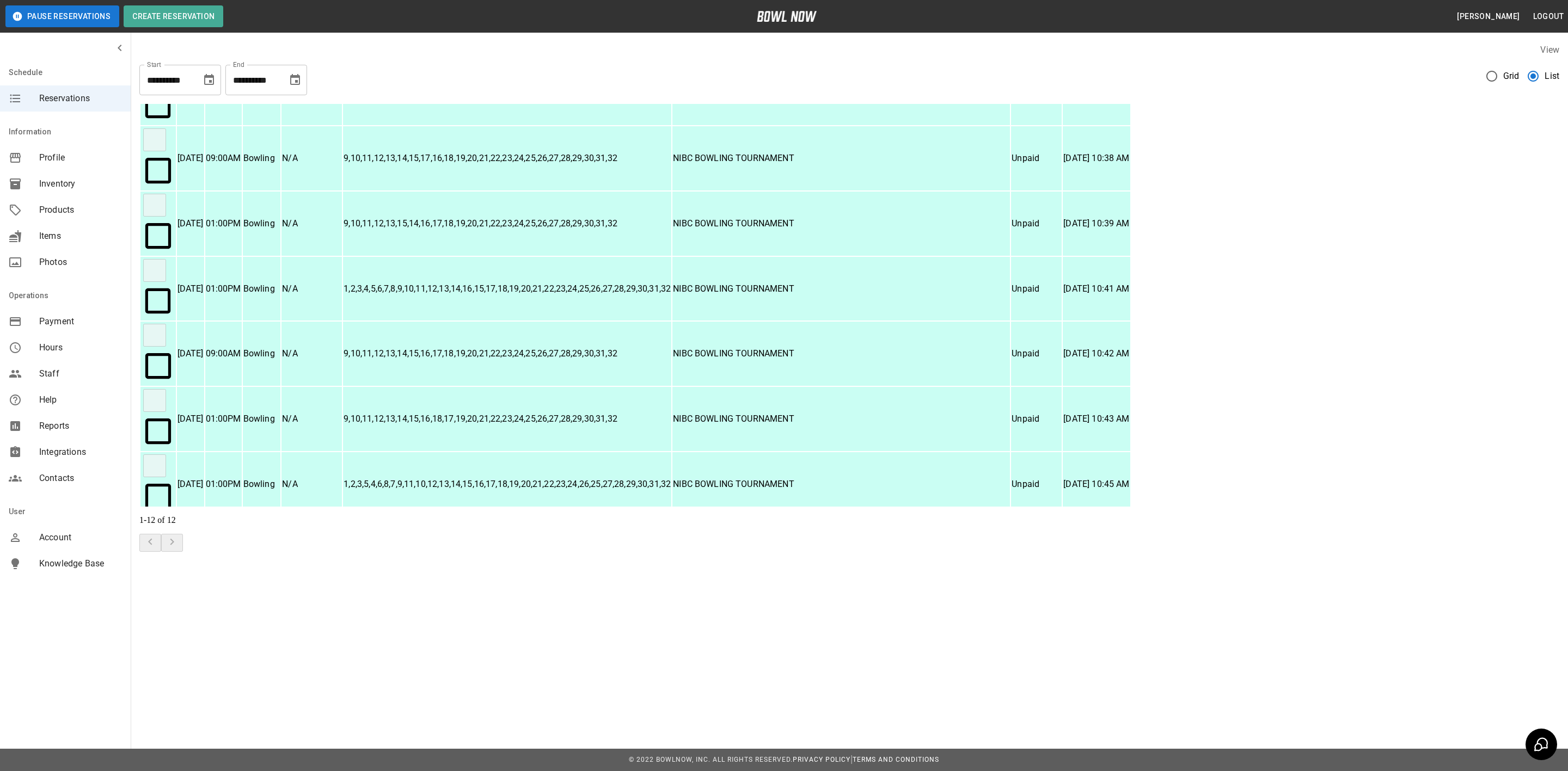
click at [671, 738] on p "1,2,3" at bounding box center [507, 744] width 327 height 13
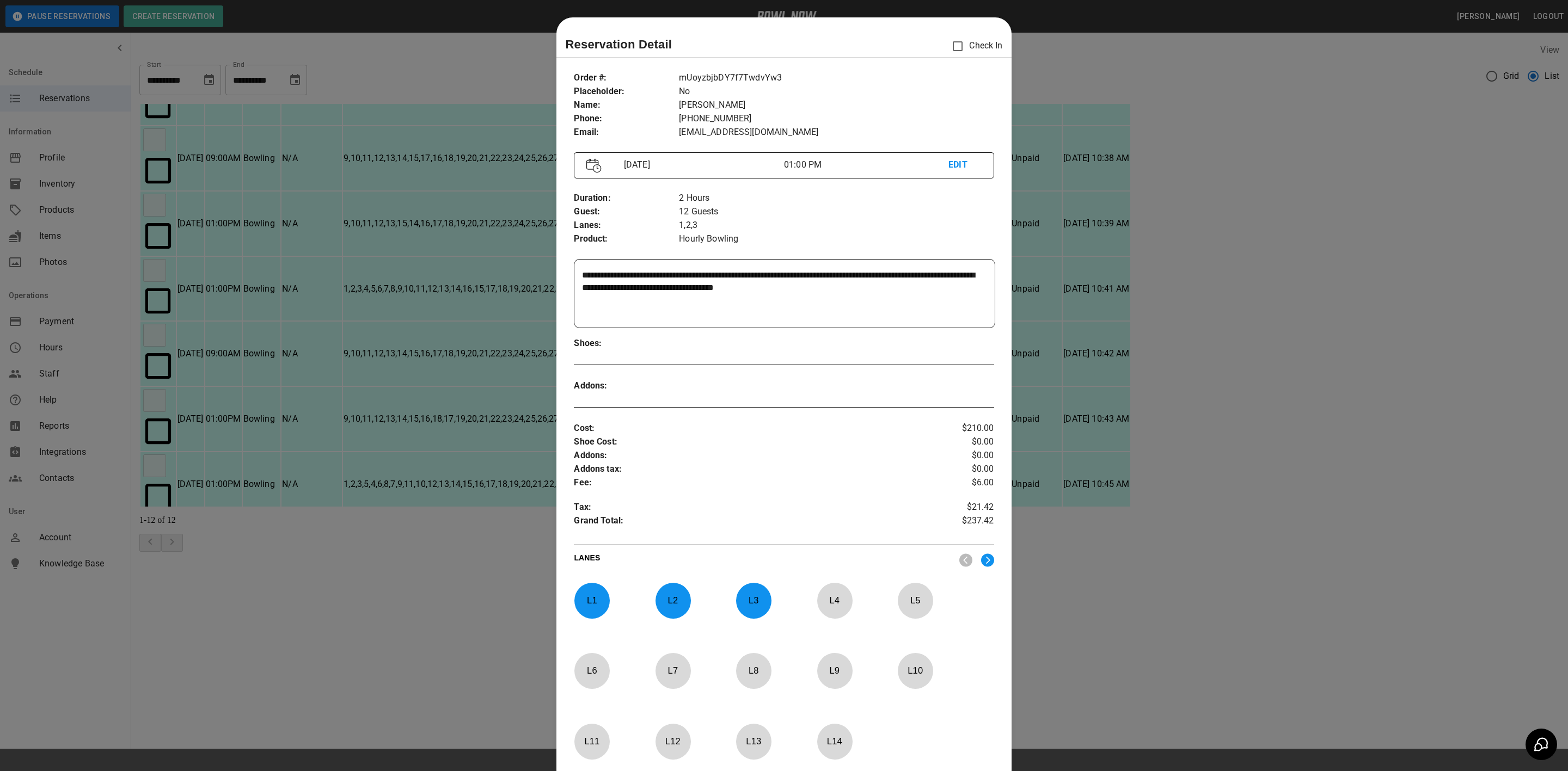
scroll to position [17, 0]
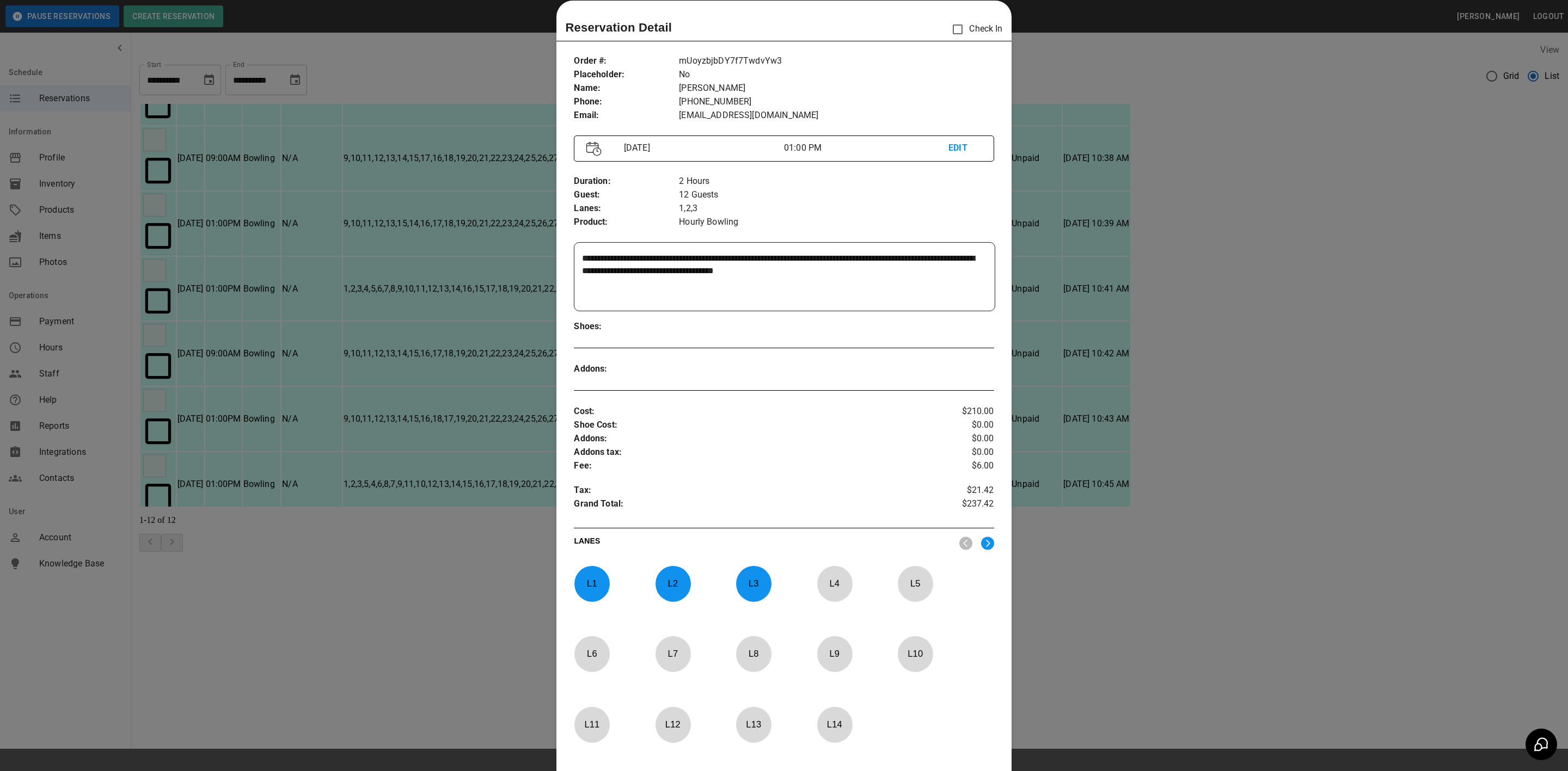
click at [871, 255] on textarea "**********" at bounding box center [782, 277] width 401 height 50
click at [905, 271] on textarea "**********" at bounding box center [782, 277] width 401 height 50
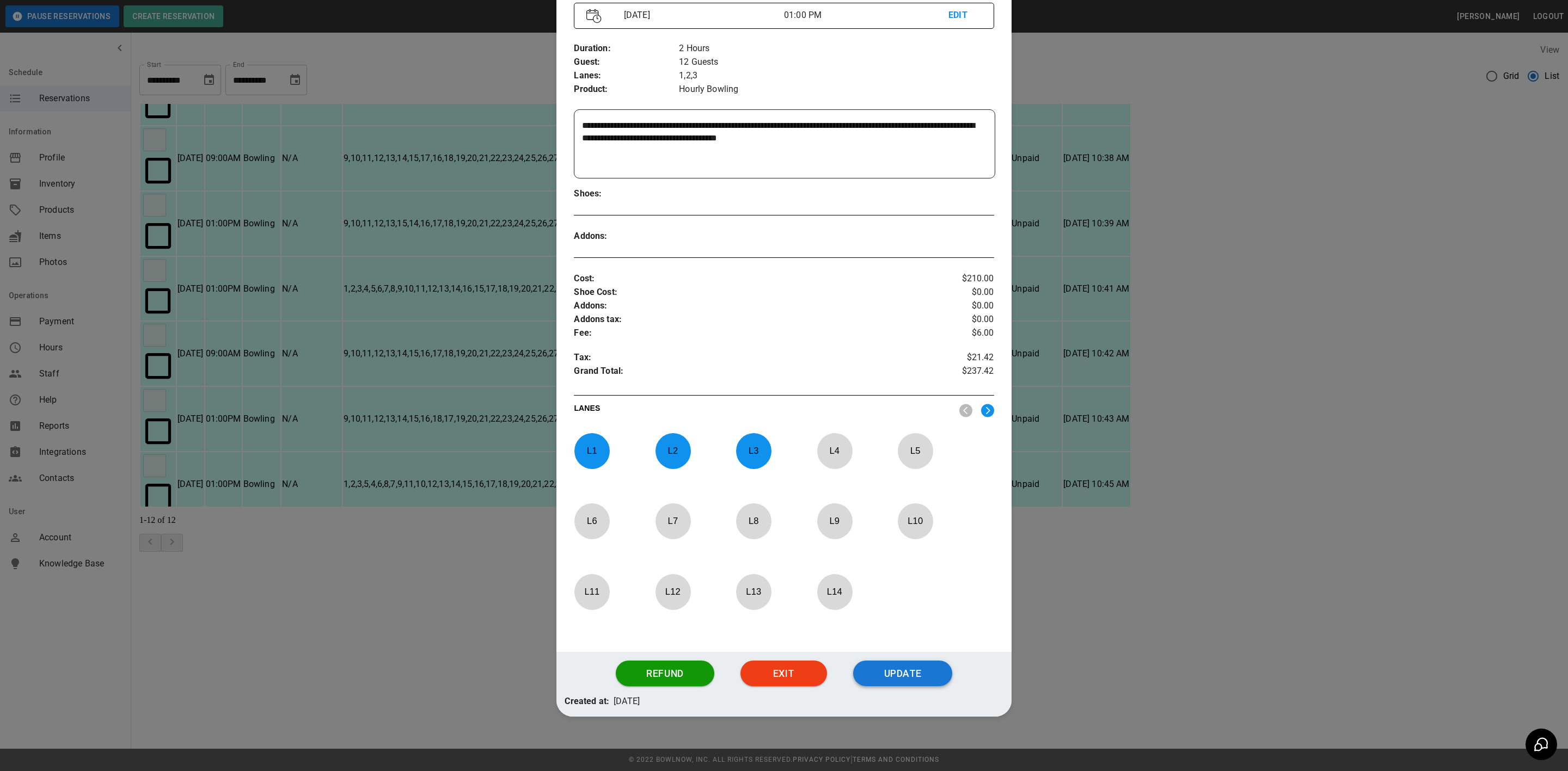
type textarea "**********"
click at [909, 672] on button "Update" at bounding box center [903, 674] width 99 height 26
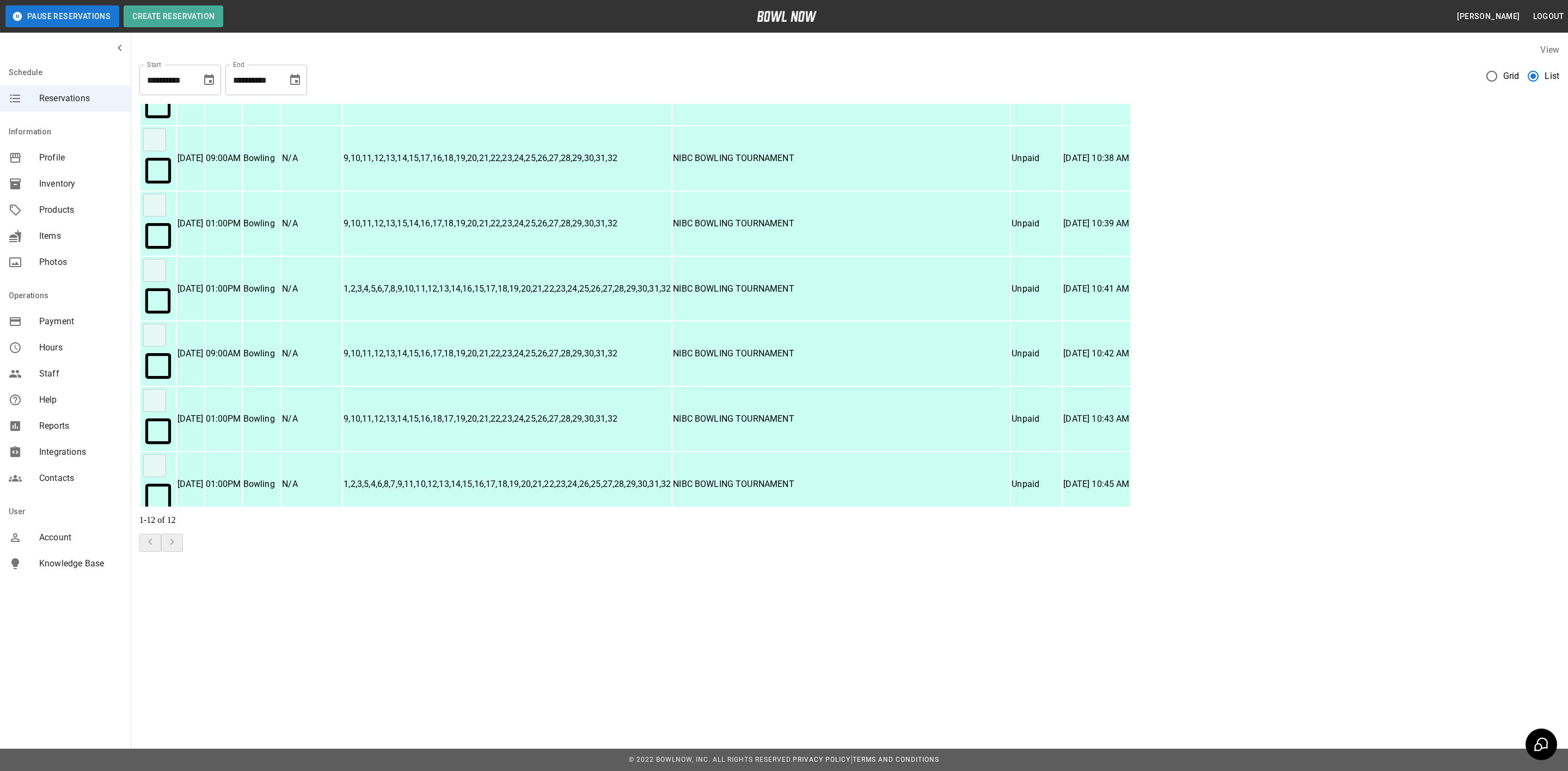
click at [671, 713] on td "1,2,3" at bounding box center [507, 745] width 328 height 65
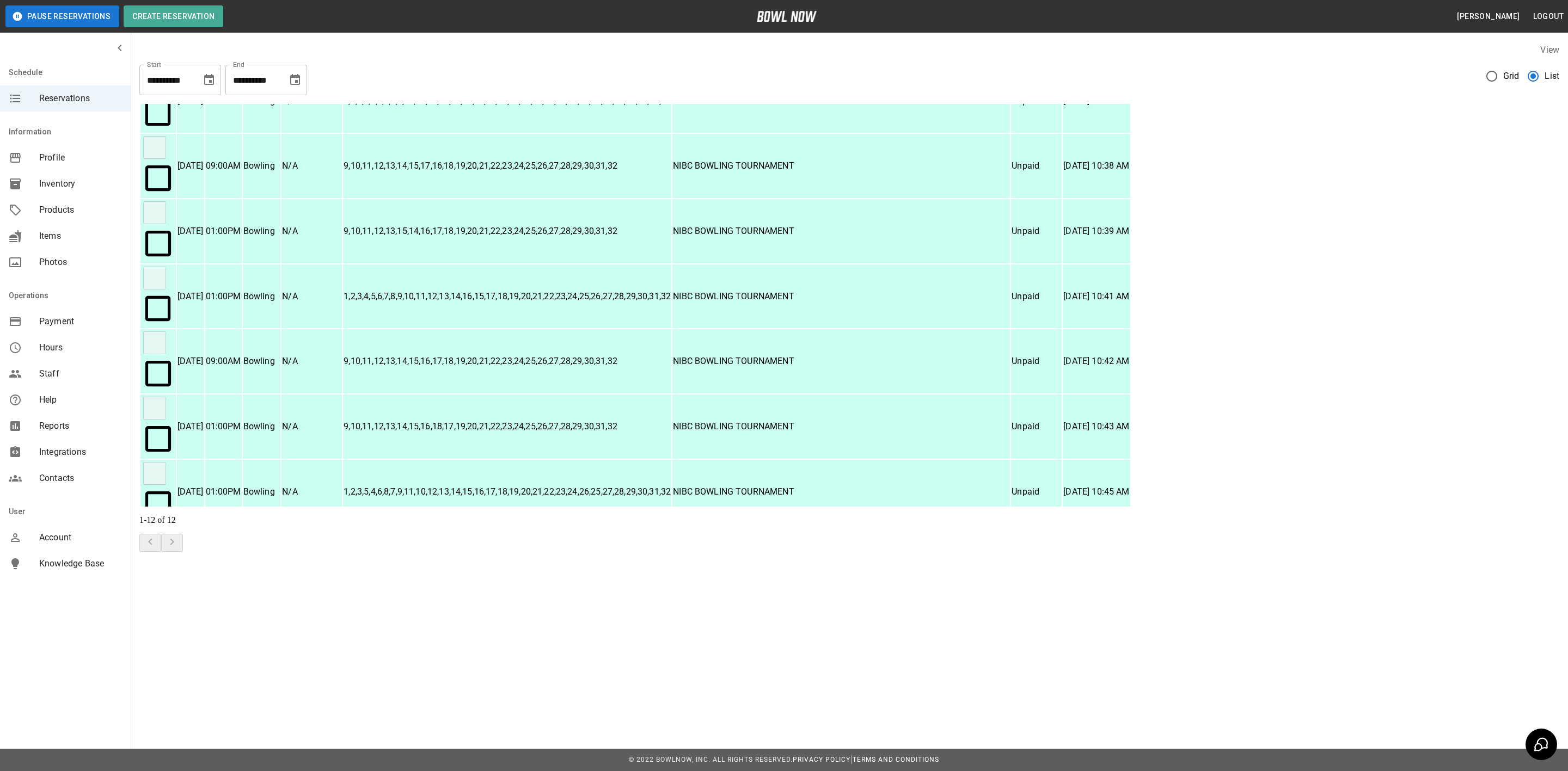
scroll to position [121, 0]
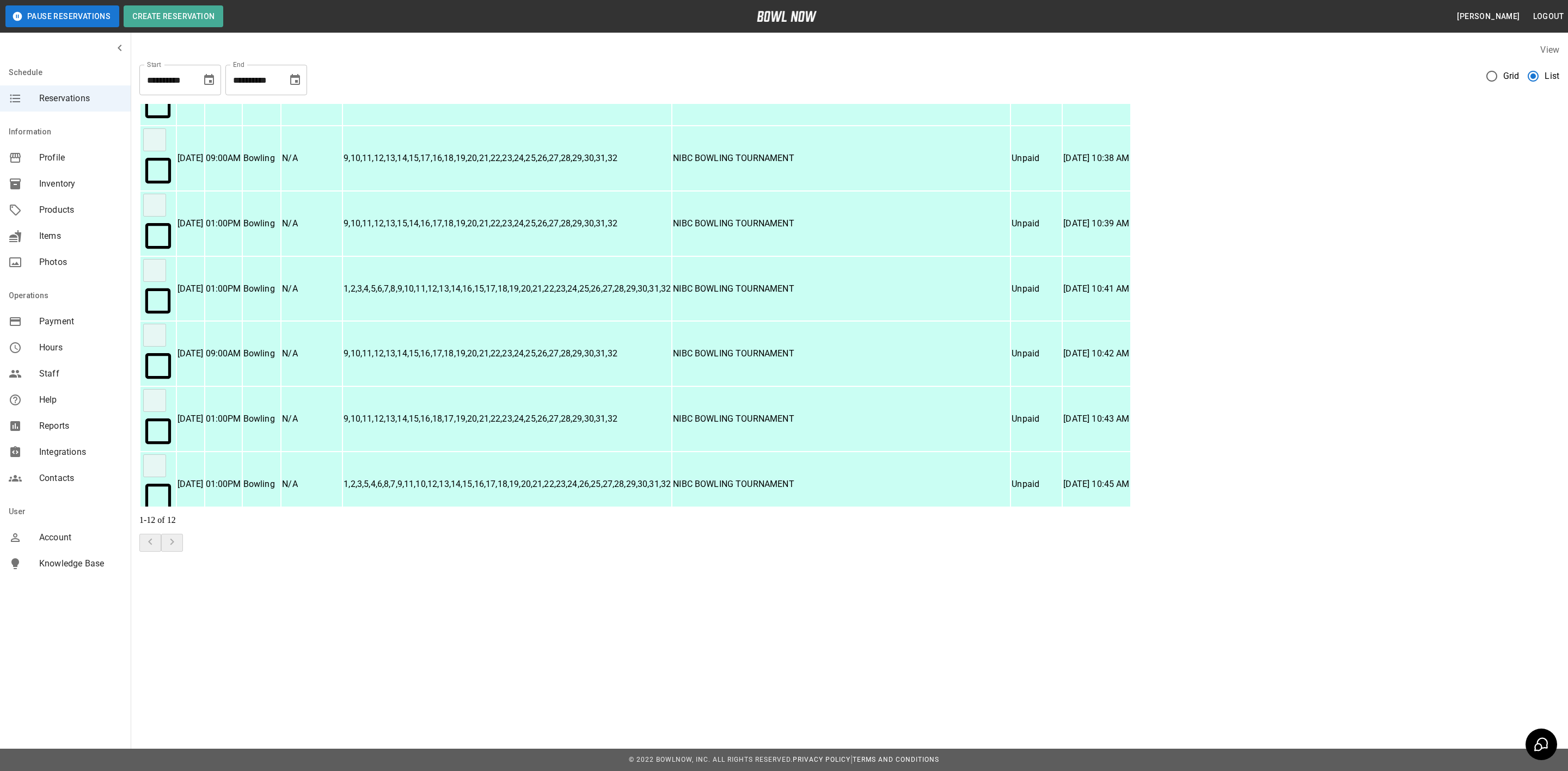
click at [671, 738] on p "1,2,3" at bounding box center [507, 744] width 327 height 13
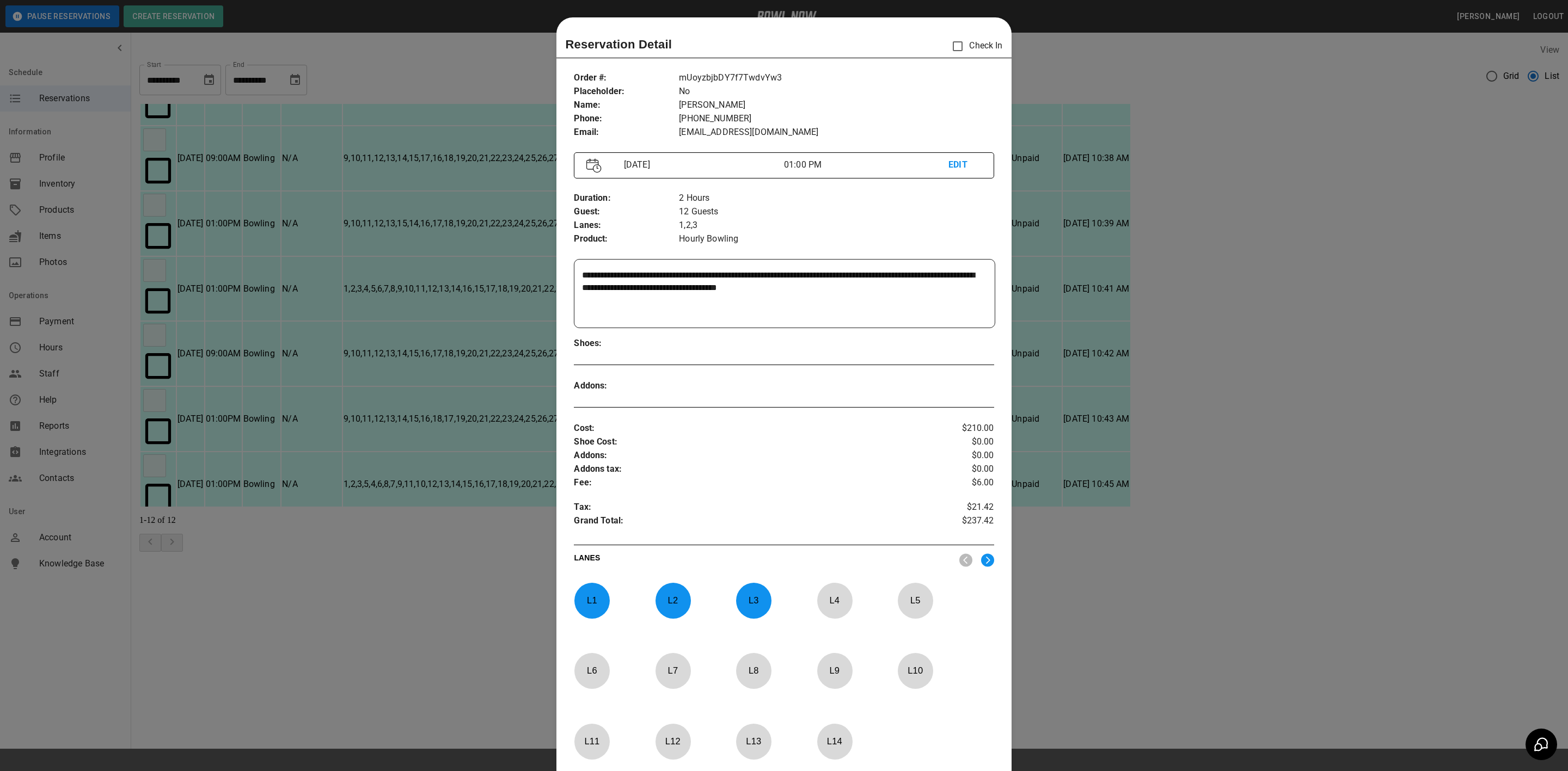
scroll to position [17, 0]
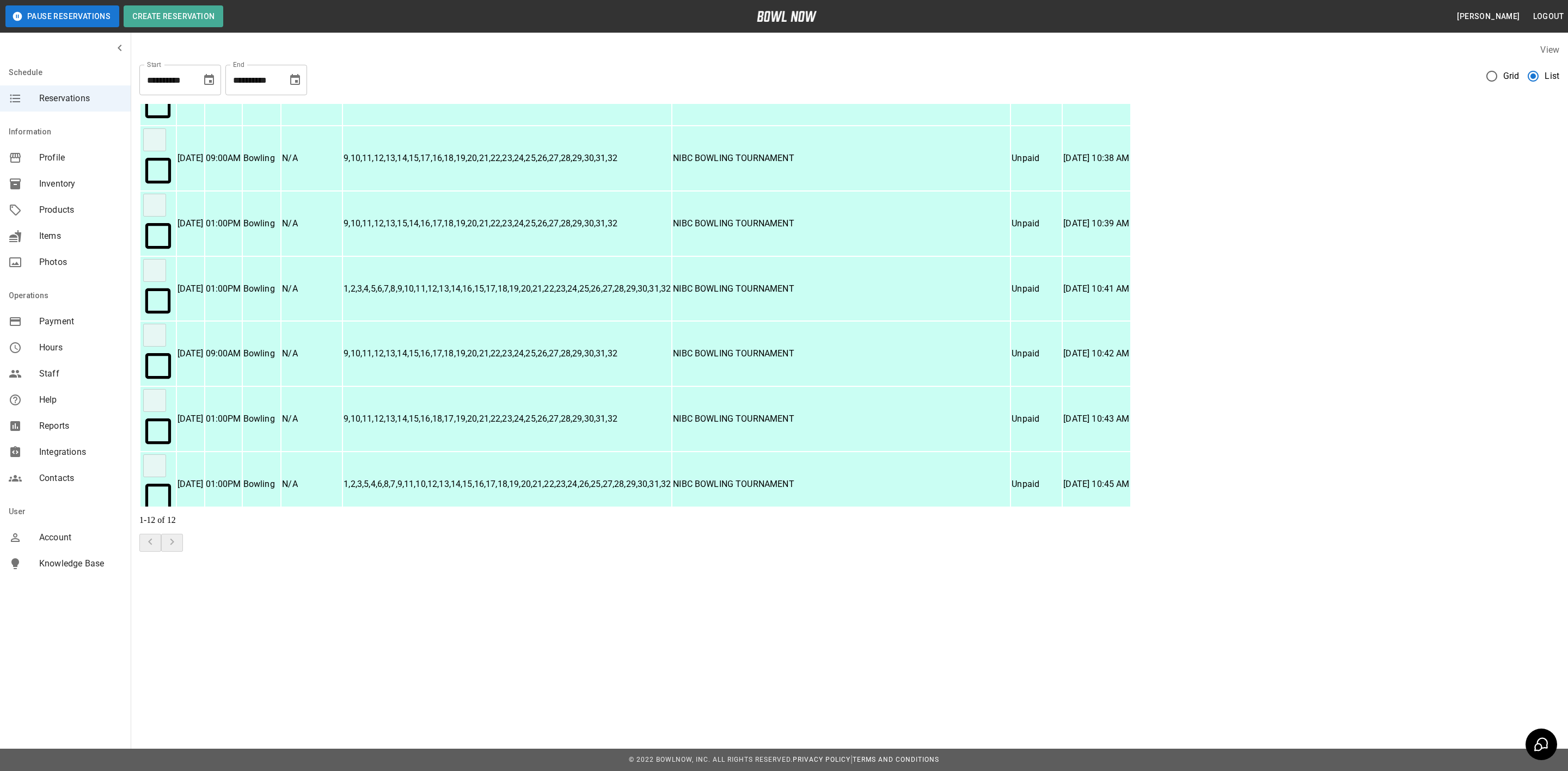
click at [656, 673] on p "1,2,3,4" at bounding box center [507, 679] width 327 height 13
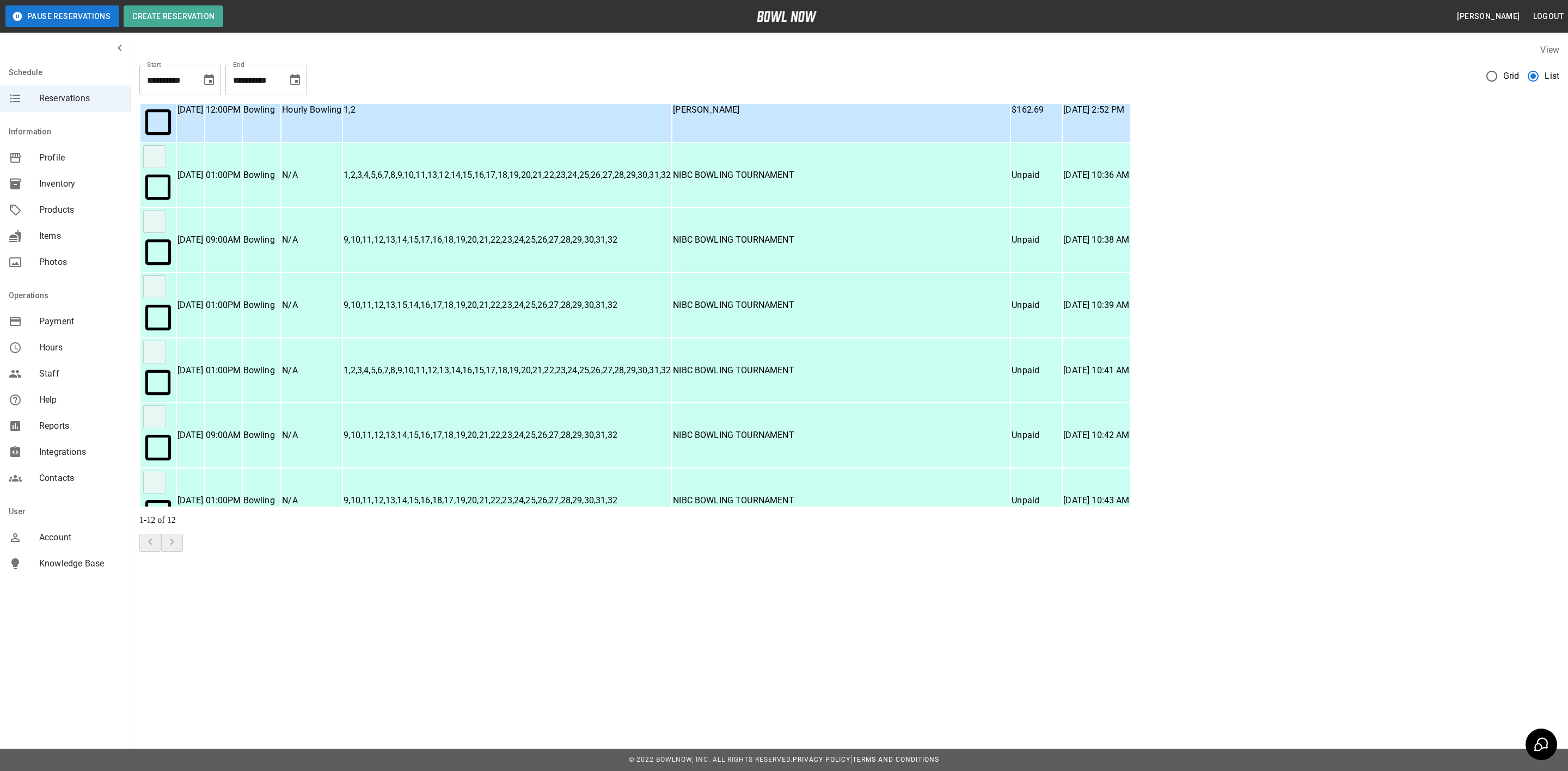
scroll to position [0, 0]
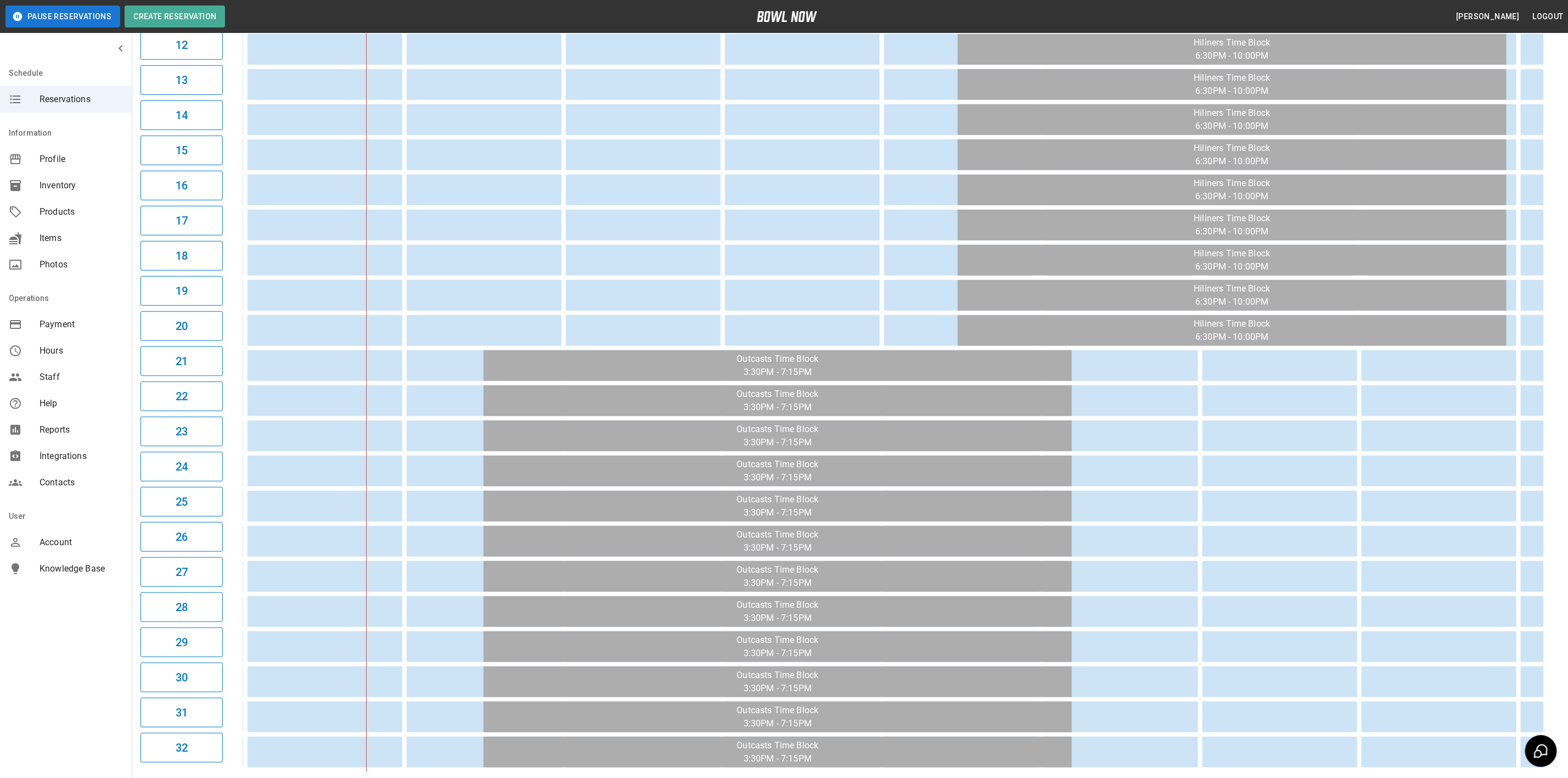
scroll to position [593, 0]
